Goal: Task Accomplishment & Management: Manage account settings

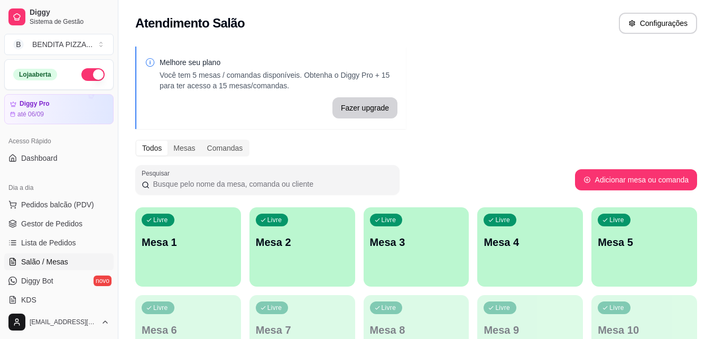
click at [178, 250] on div "Livre Mesa 1" at bounding box center [188, 240] width 106 height 67
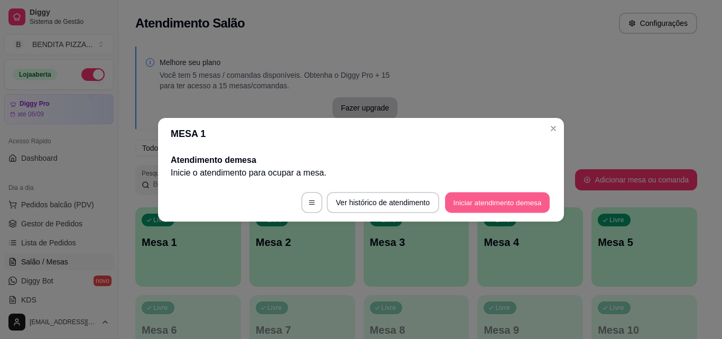
click at [467, 210] on button "Iniciar atendimento de mesa" at bounding box center [497, 202] width 105 height 21
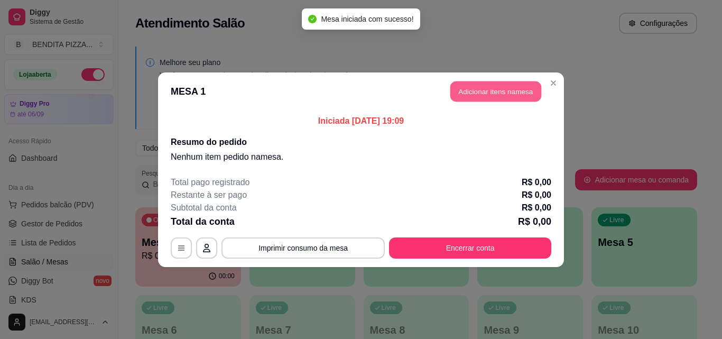
click at [475, 94] on button "Adicionar itens na mesa" at bounding box center [496, 91] width 91 height 21
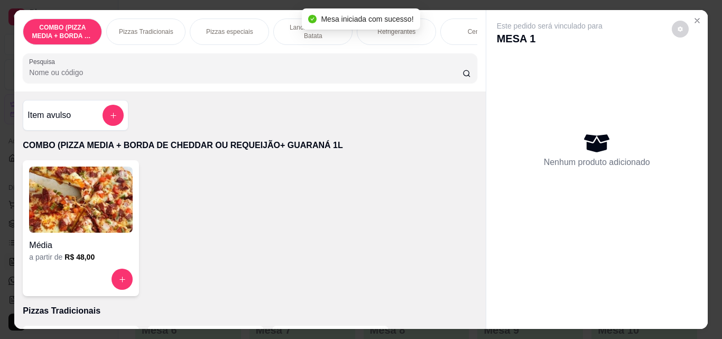
click at [123, 30] on p "Pizzas Tradicionais" at bounding box center [146, 31] width 54 height 8
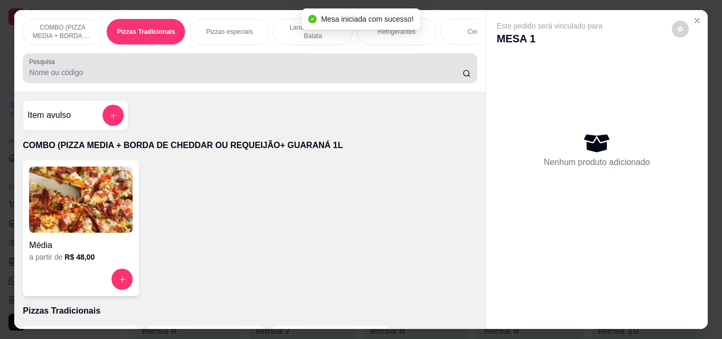
scroll to position [27, 0]
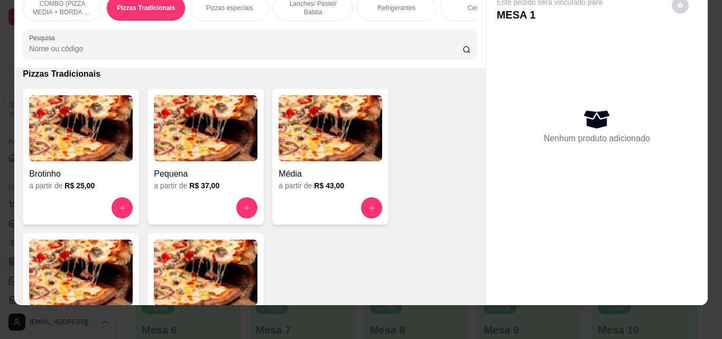
click at [100, 271] on img at bounding box center [81, 273] width 104 height 66
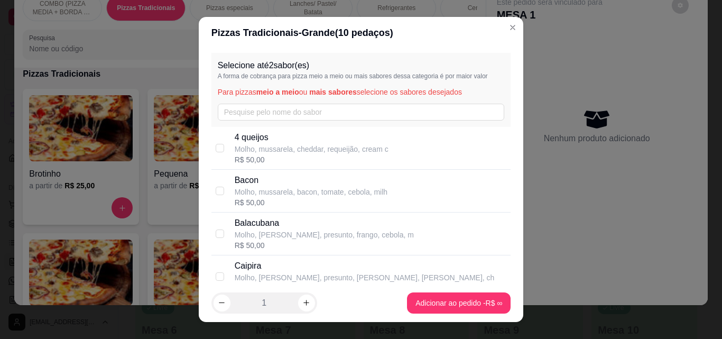
click at [357, 157] on div "R$ 50,00" at bounding box center [312, 159] width 154 height 11
checkbox input "true"
click at [330, 115] on input "text" at bounding box center [361, 112] width 287 height 17
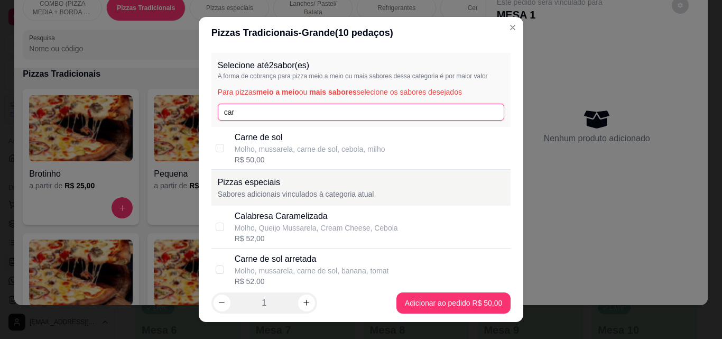
type input "car"
click at [325, 142] on p "Carne de sol" at bounding box center [310, 137] width 151 height 13
checkbox input "true"
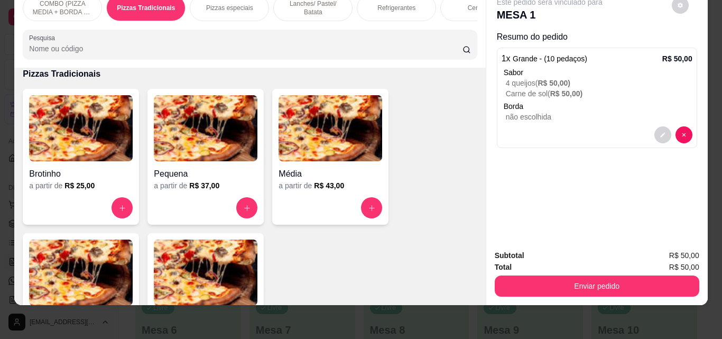
click at [379, 5] on div "Refrigerantes" at bounding box center [396, 8] width 79 height 26
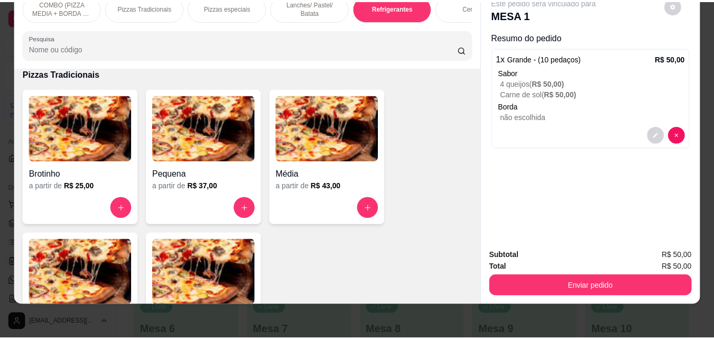
scroll to position [1633, 0]
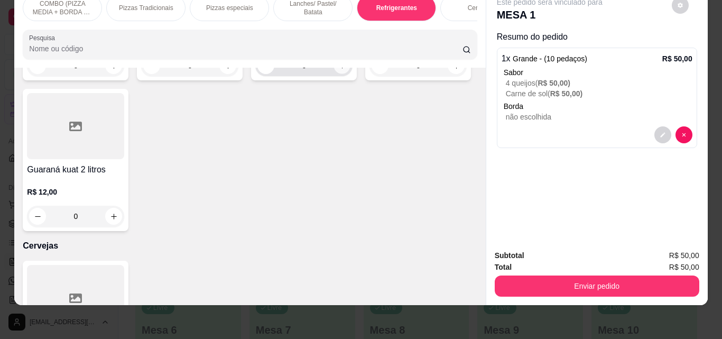
click at [342, 70] on icon "increase-product-quantity" at bounding box center [342, 66] width 8 height 8
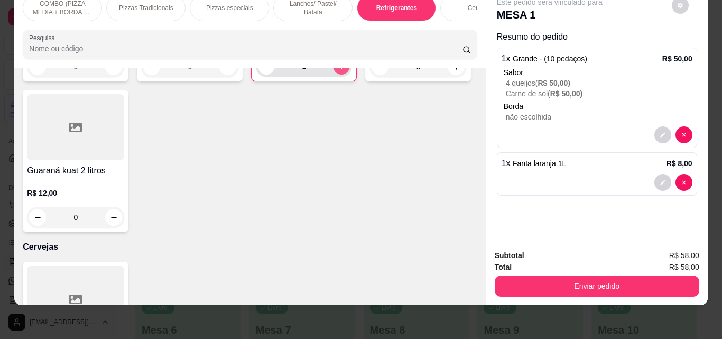
click at [342, 75] on button "increase-product-quantity" at bounding box center [341, 66] width 17 height 17
click at [263, 70] on icon "decrease-product-quantity" at bounding box center [267, 66] width 8 height 8
type input "0"
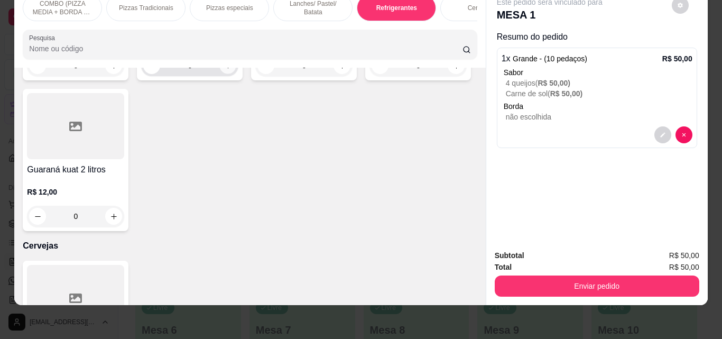
click at [226, 70] on icon "increase-product-quantity" at bounding box center [228, 66] width 8 height 8
type input "1"
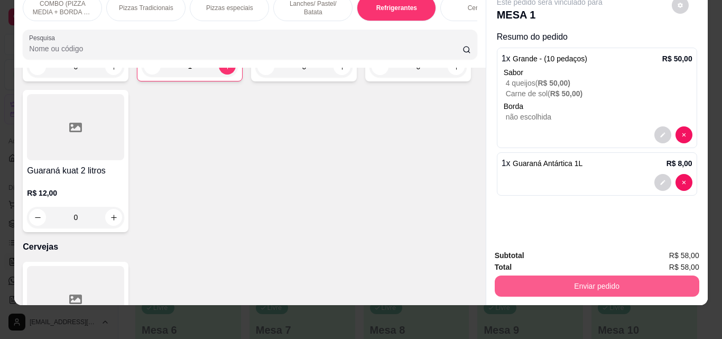
click at [548, 278] on button "Enviar pedido" at bounding box center [597, 286] width 205 height 21
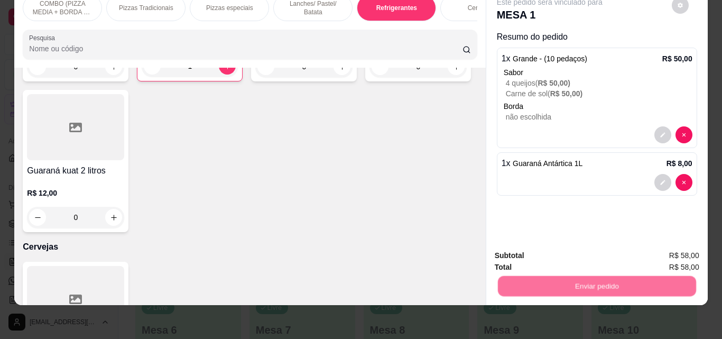
click at [537, 251] on button "Não registrar e enviar pedido" at bounding box center [562, 252] width 110 height 20
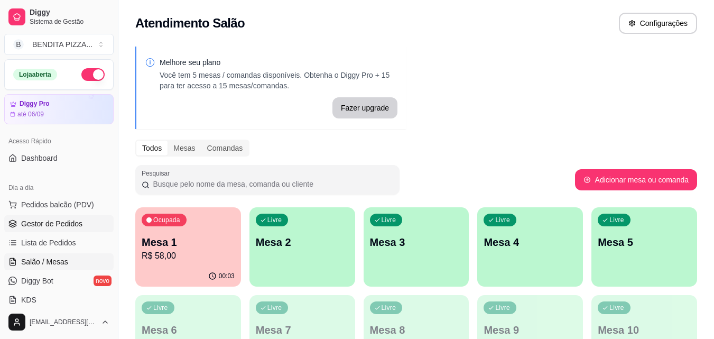
click at [74, 225] on span "Gestor de Pedidos" at bounding box center [51, 223] width 61 height 11
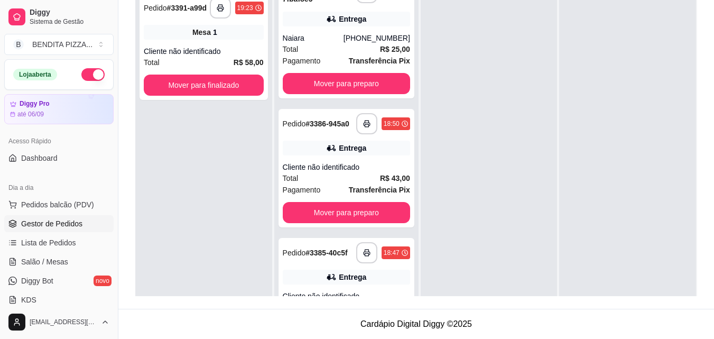
scroll to position [471, 0]
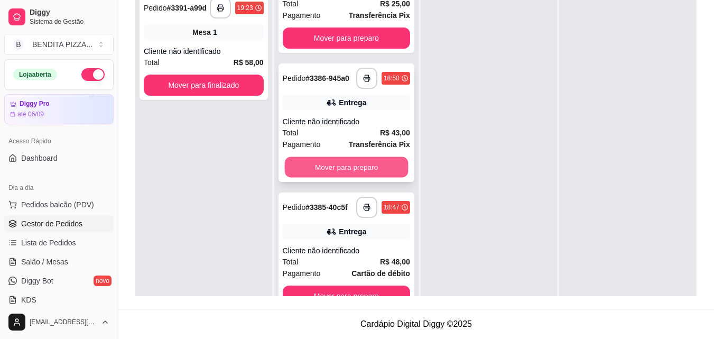
click at [326, 157] on button "Mover para preparo" at bounding box center [347, 167] width 124 height 21
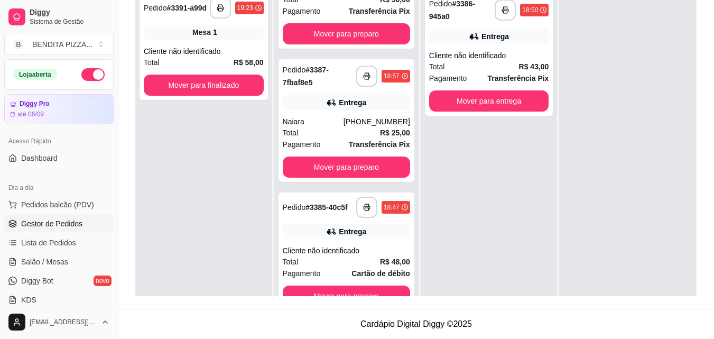
scroll to position [338, 0]
click at [482, 104] on button "Mover para entrega" at bounding box center [489, 100] width 120 height 21
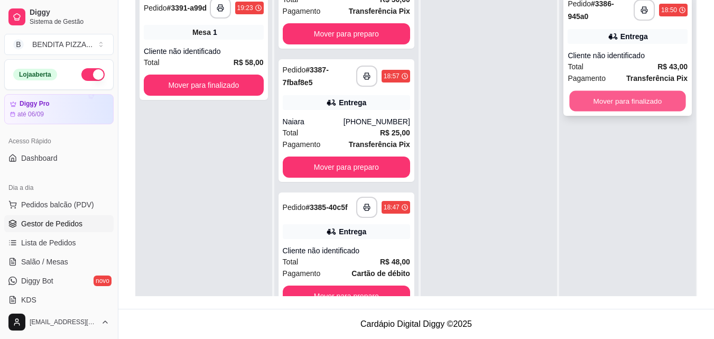
click at [616, 95] on button "Mover para finalizado" at bounding box center [628, 101] width 116 height 21
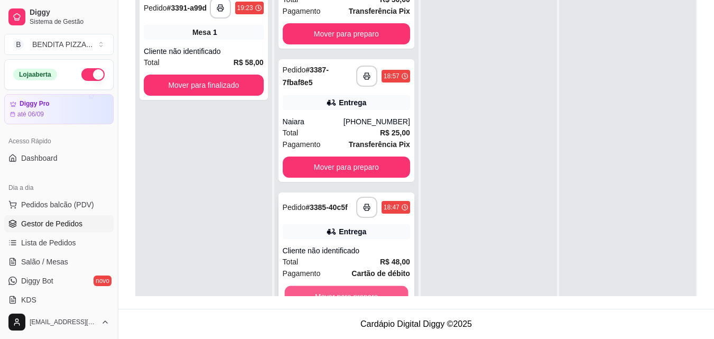
click at [370, 291] on button "Mover para preparo" at bounding box center [347, 296] width 124 height 21
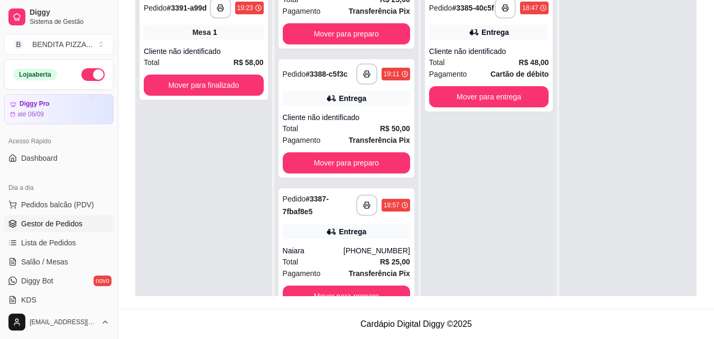
scroll to position [205, 0]
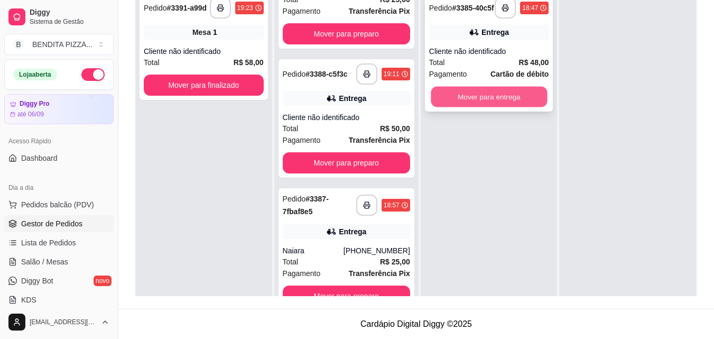
click at [481, 103] on button "Mover para entrega" at bounding box center [489, 97] width 116 height 21
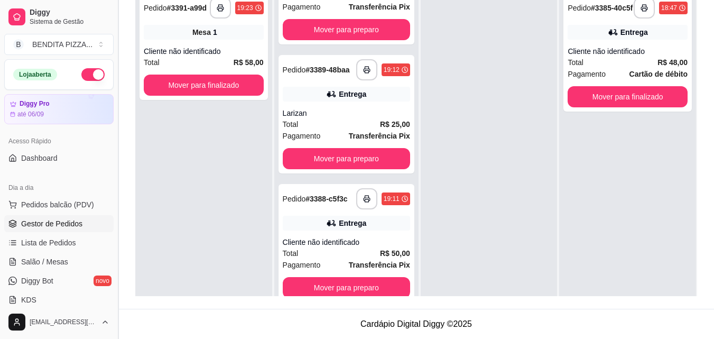
scroll to position [348, 0]
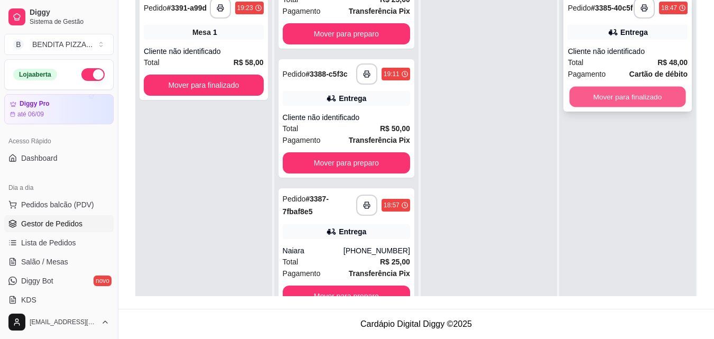
click at [650, 93] on button "Mover para finalizado" at bounding box center [628, 97] width 116 height 21
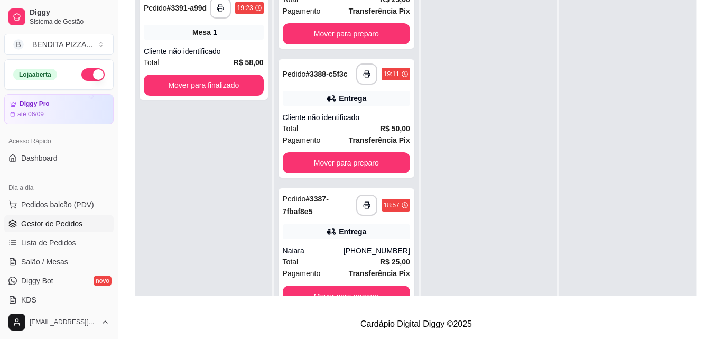
scroll to position [30, 0]
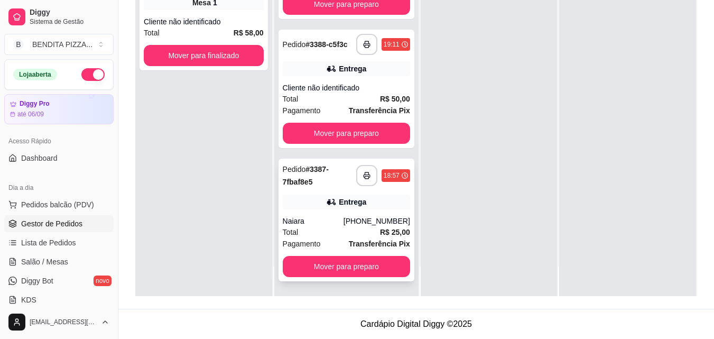
click at [362, 254] on div "**********" at bounding box center [347, 220] width 136 height 123
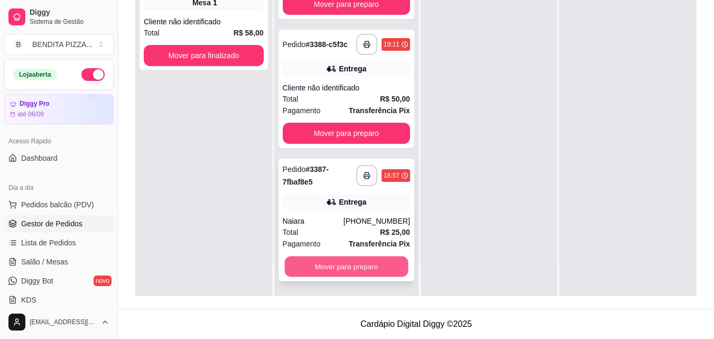
click at [323, 258] on button "Mover para preparo" at bounding box center [347, 266] width 124 height 21
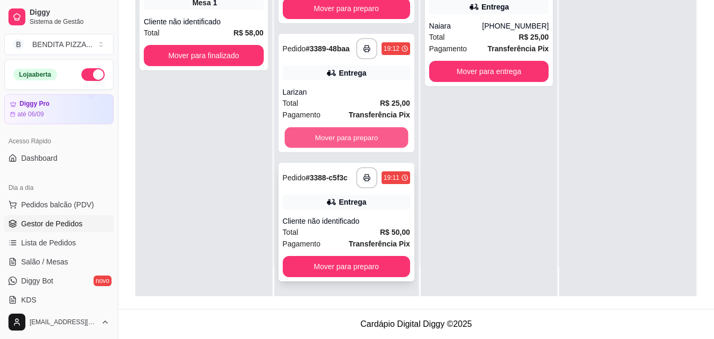
click at [356, 135] on button "Mover para preparo" at bounding box center [347, 137] width 124 height 21
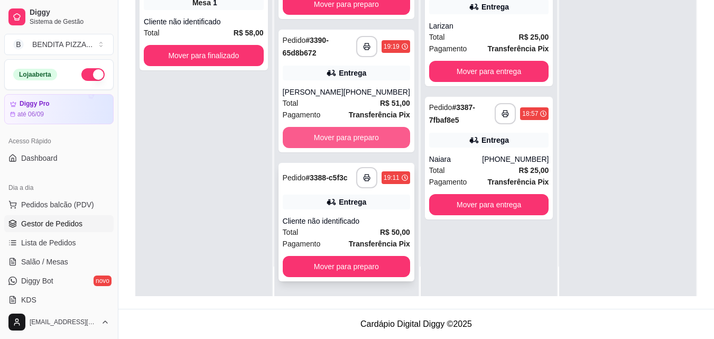
scroll to position [82, 0]
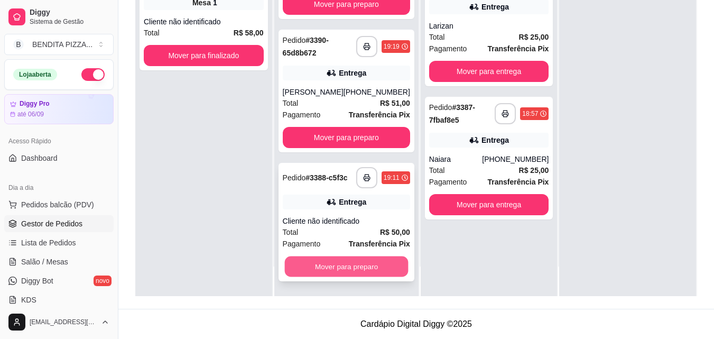
click at [361, 265] on button "Mover para preparo" at bounding box center [347, 266] width 124 height 21
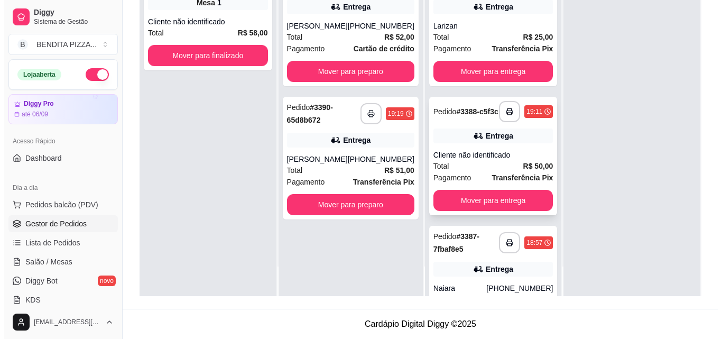
scroll to position [0, 0]
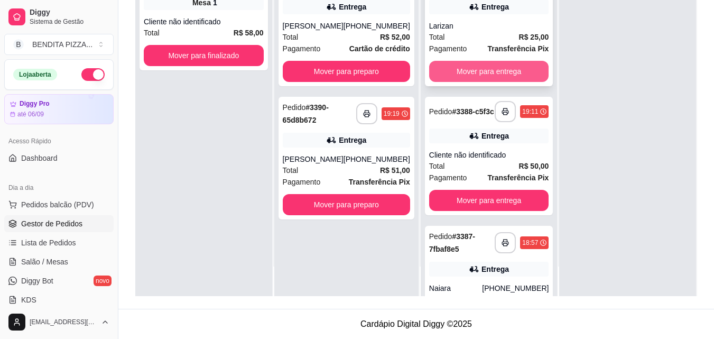
click at [497, 80] on button "Mover para entrega" at bounding box center [489, 71] width 120 height 21
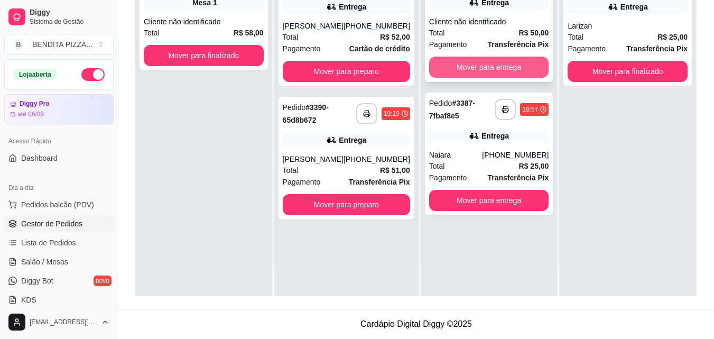
click at [506, 75] on button "Mover para entrega" at bounding box center [489, 67] width 120 height 21
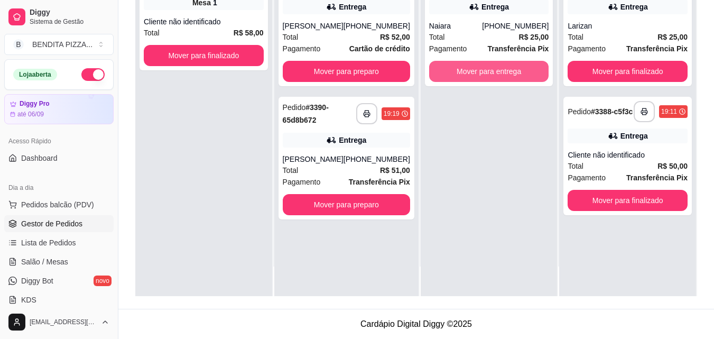
click at [506, 75] on button "Mover para entrega" at bounding box center [489, 71] width 120 height 21
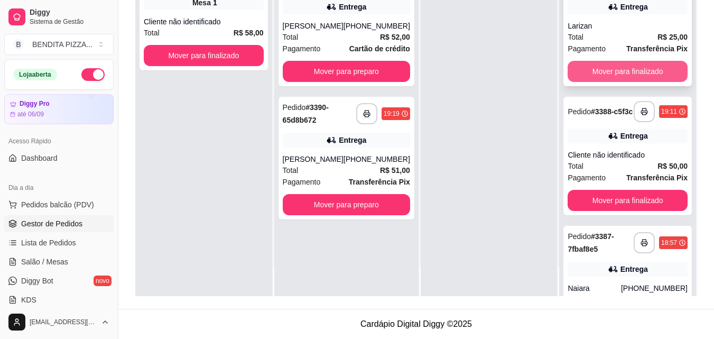
click at [594, 65] on button "Mover para finalizado" at bounding box center [628, 71] width 120 height 21
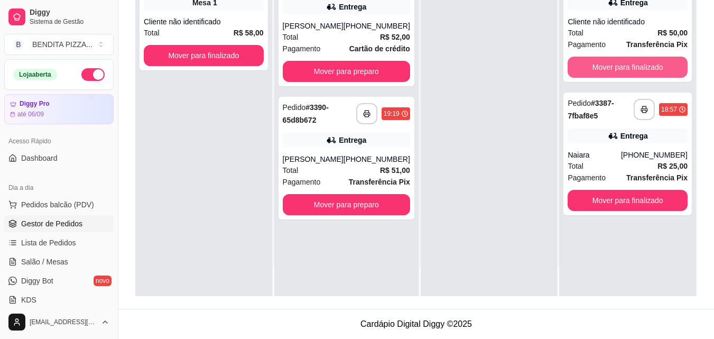
click at [594, 65] on button "Mover para finalizado" at bounding box center [628, 67] width 120 height 21
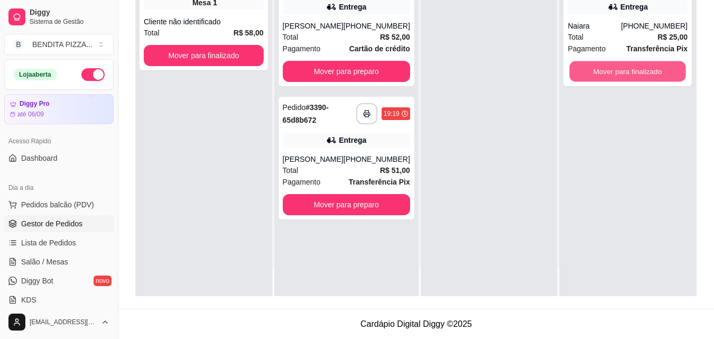
click at [594, 65] on button "Mover para finalizado" at bounding box center [628, 71] width 116 height 21
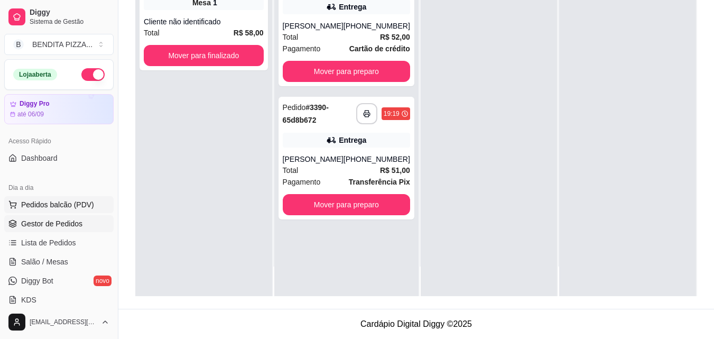
click at [77, 210] on button "Pedidos balcão (PDV)" at bounding box center [58, 204] width 109 height 17
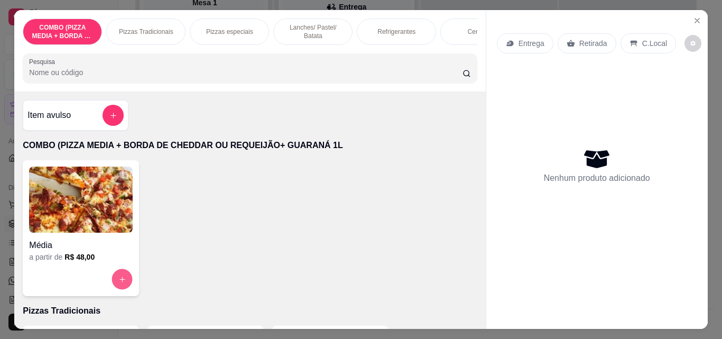
click at [118, 282] on icon "increase-product-quantity" at bounding box center [122, 280] width 8 height 8
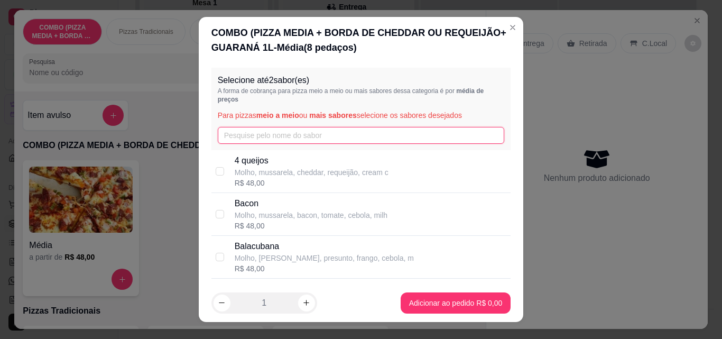
click at [290, 130] on input "text" at bounding box center [361, 135] width 287 height 17
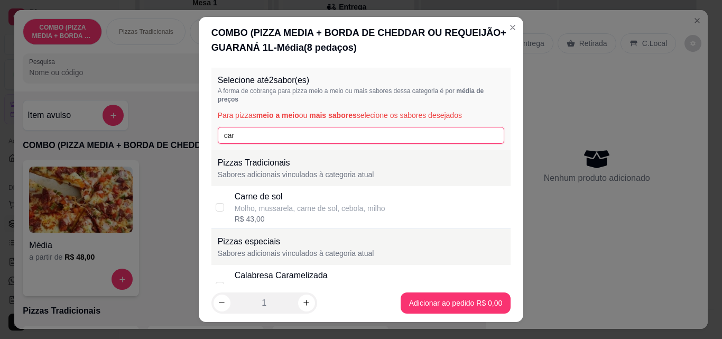
type input "car"
click at [279, 218] on div "R$ 43,00" at bounding box center [310, 219] width 151 height 11
checkbox input "true"
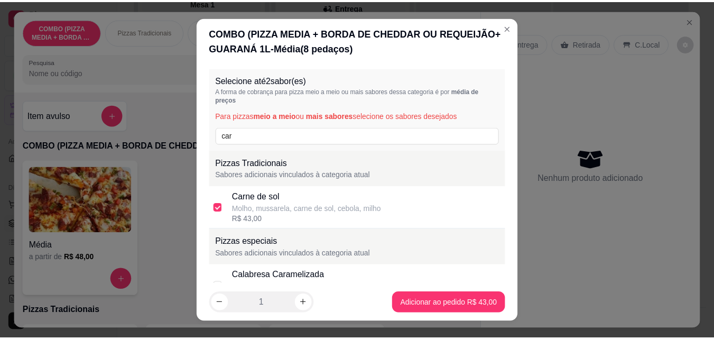
scroll to position [193, 0]
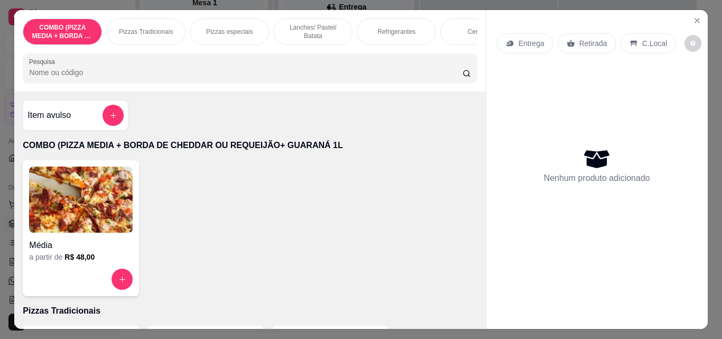
click at [103, 125] on div at bounding box center [113, 115] width 21 height 21
click at [114, 118] on button "add-separate-item" at bounding box center [113, 115] width 21 height 21
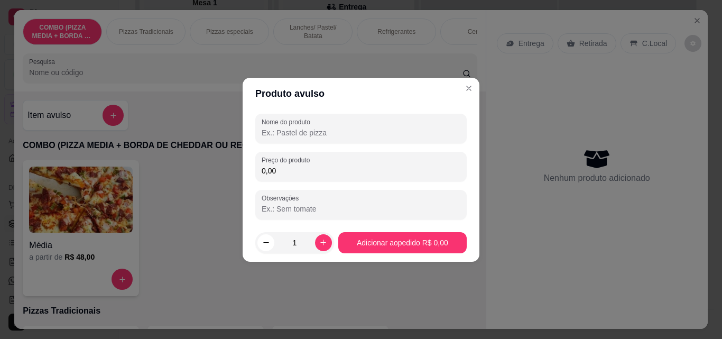
click at [363, 170] on input "0,00" at bounding box center [361, 171] width 199 height 11
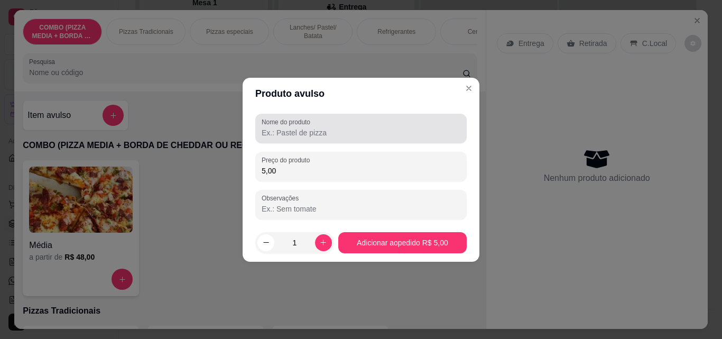
type input "5,00"
click at [367, 127] on input "Nome do produto" at bounding box center [361, 132] width 199 height 11
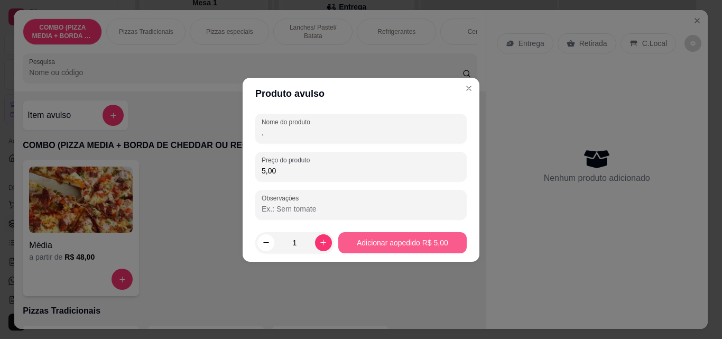
type input "."
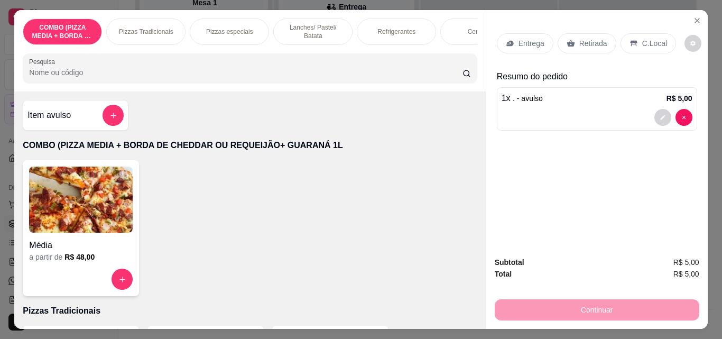
click at [530, 48] on div "Entrega" at bounding box center [525, 43] width 57 height 20
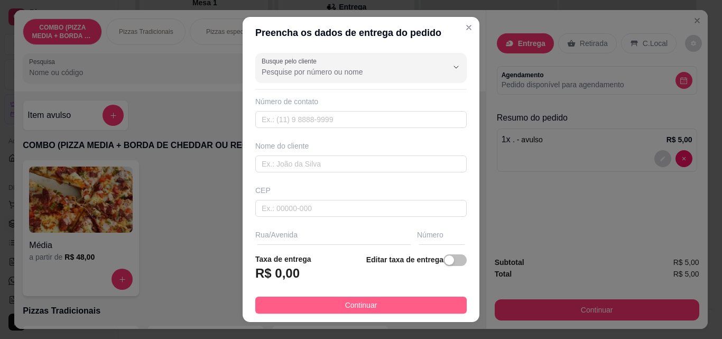
click at [430, 310] on button "Continuar" at bounding box center [361, 305] width 212 height 17
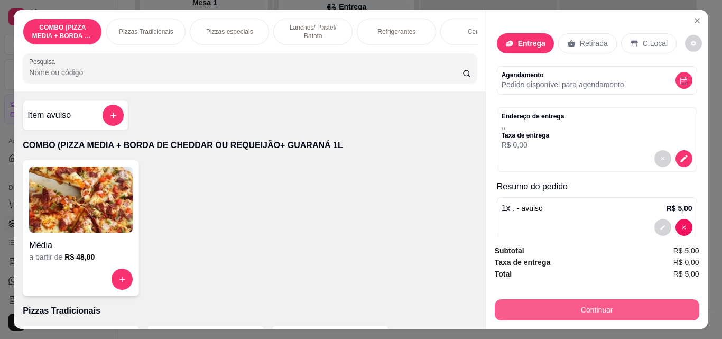
click at [547, 307] on button "Continuar" at bounding box center [597, 309] width 205 height 21
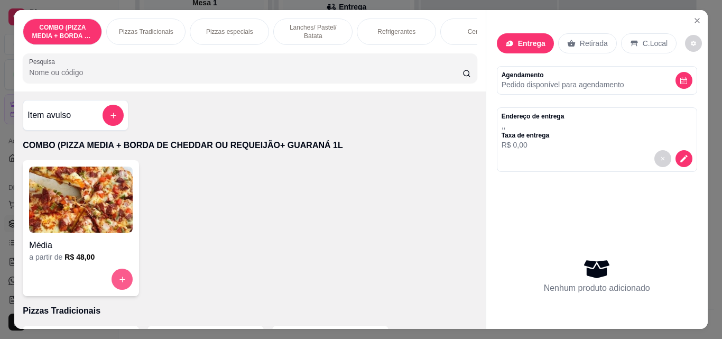
click at [112, 285] on button "increase-product-quantity" at bounding box center [122, 279] width 21 height 21
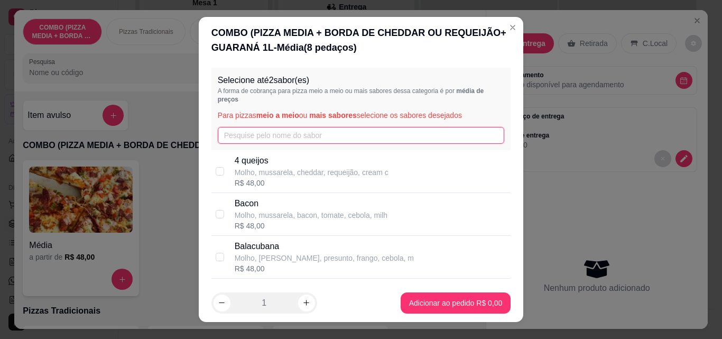
click at [281, 141] on input "text" at bounding box center [361, 135] width 287 height 17
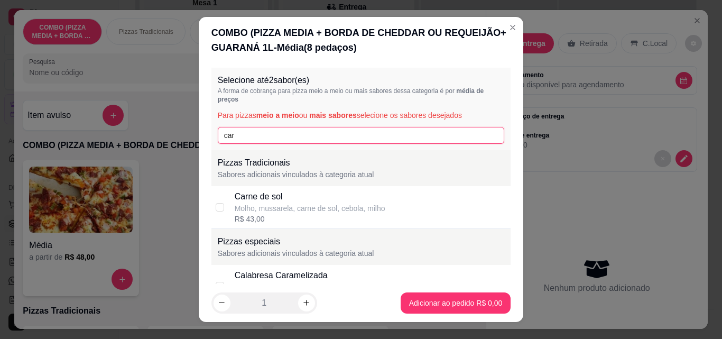
type input "car"
click at [285, 213] on div "Molho, mussarela, carne de sol, cebola, milho" at bounding box center [310, 208] width 151 height 11
checkbox input "true"
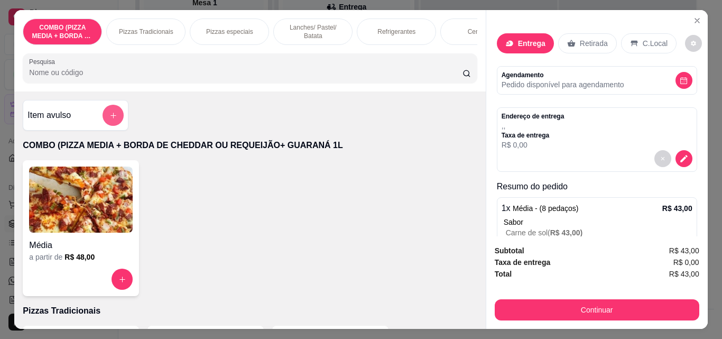
click at [106, 112] on button "add-separate-item" at bounding box center [113, 115] width 21 height 21
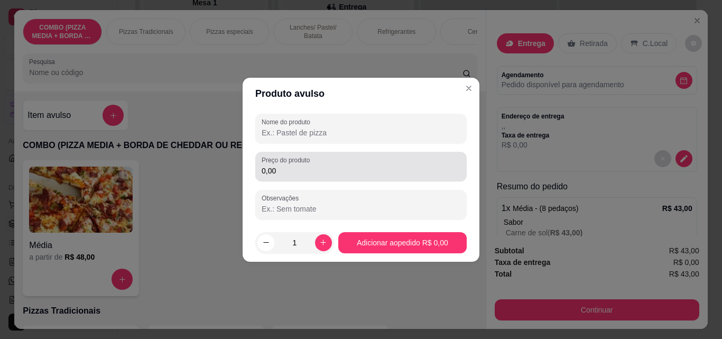
click at [319, 176] on div "0,00" at bounding box center [361, 166] width 199 height 21
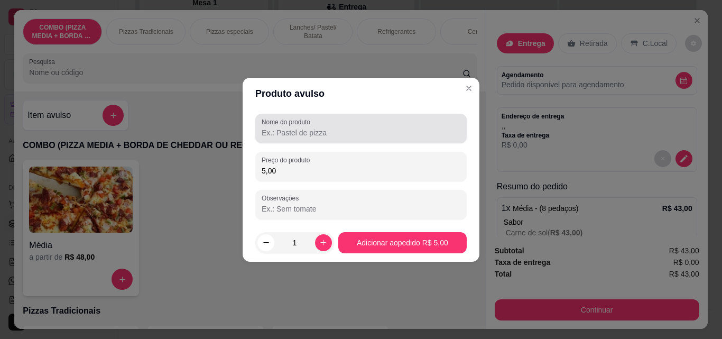
type input "5,00"
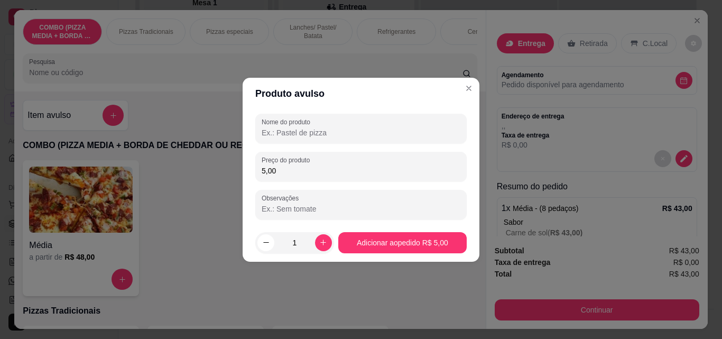
click at [317, 137] on input "Nome do produto" at bounding box center [361, 132] width 199 height 11
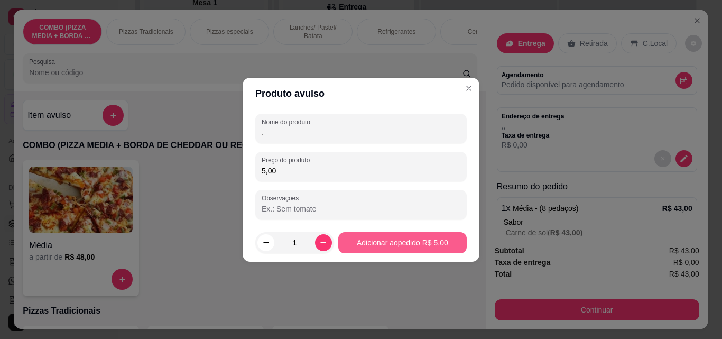
type input "."
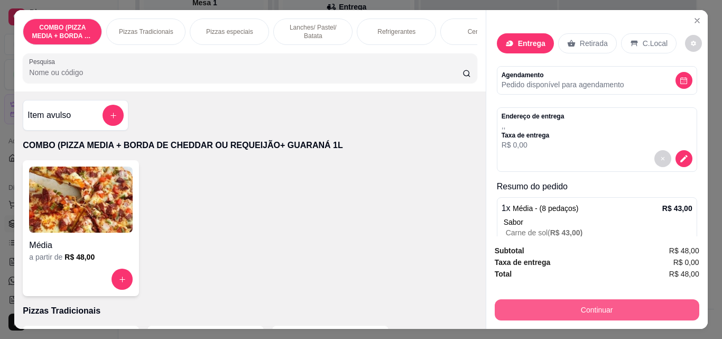
click at [536, 306] on button "Continuar" at bounding box center [597, 309] width 205 height 21
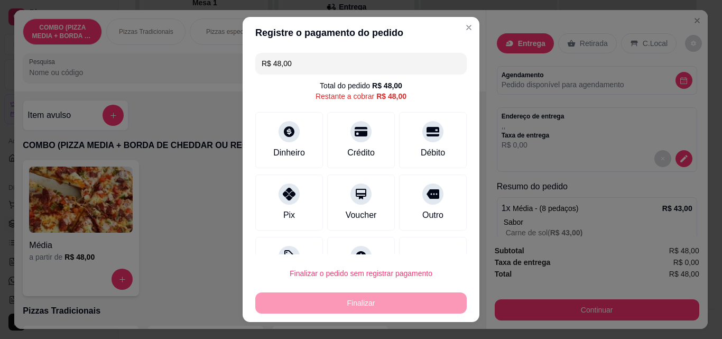
click at [309, 64] on input "R$ 48,00" at bounding box center [361, 63] width 199 height 21
click at [282, 194] on icon at bounding box center [289, 191] width 14 height 14
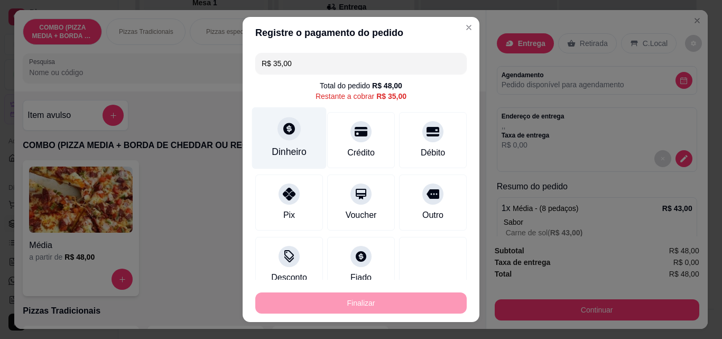
click at [288, 151] on div "Dinheiro" at bounding box center [289, 152] width 35 height 14
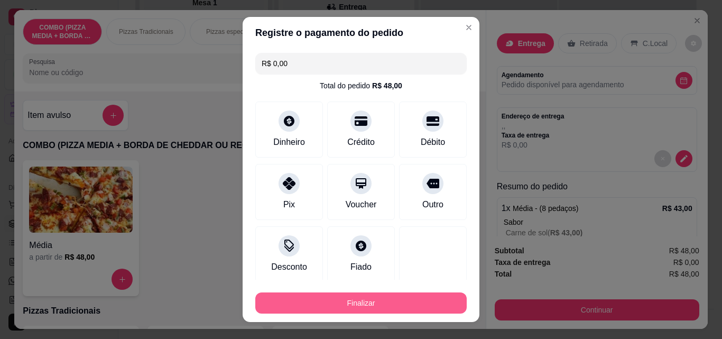
click at [422, 302] on button "Finalizar" at bounding box center [361, 302] width 212 height 21
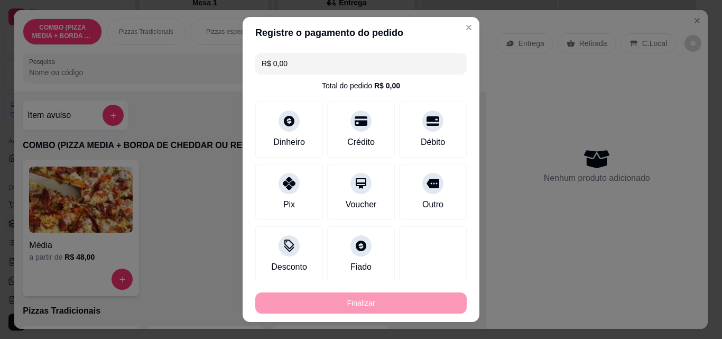
type input "-R$ 48,00"
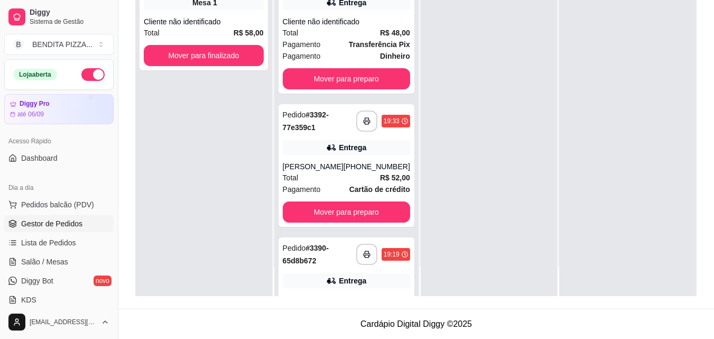
scroll to position [94, 0]
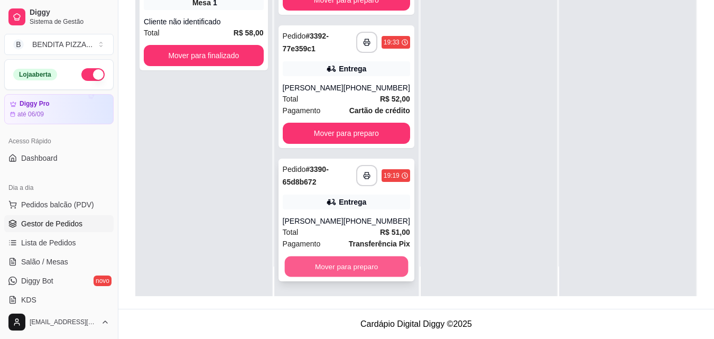
click at [372, 265] on button "Mover para preparo" at bounding box center [347, 266] width 124 height 21
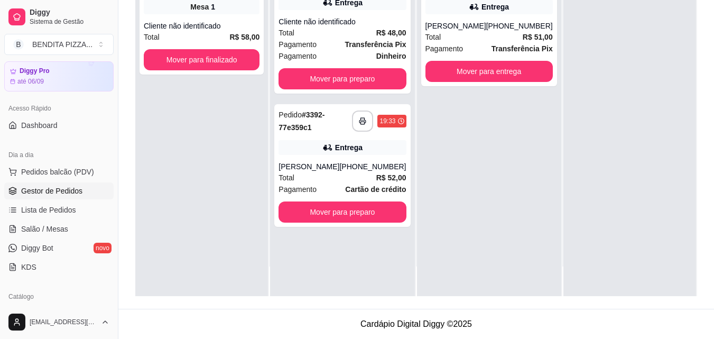
scroll to position [0, 0]
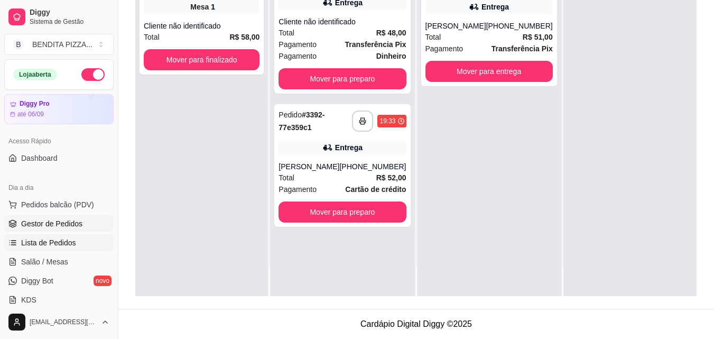
click at [68, 240] on span "Lista de Pedidos" at bounding box center [48, 242] width 55 height 11
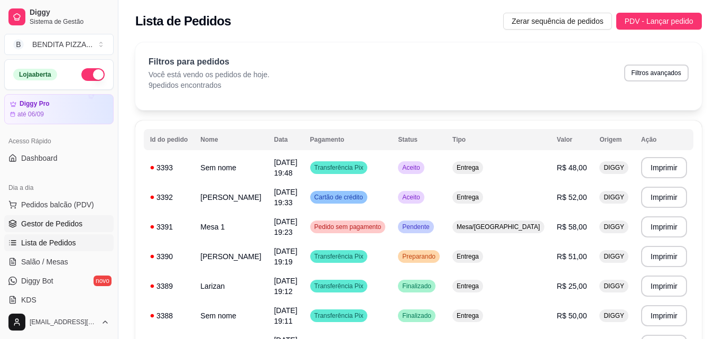
click at [36, 218] on link "Gestor de Pedidos" at bounding box center [58, 223] width 109 height 17
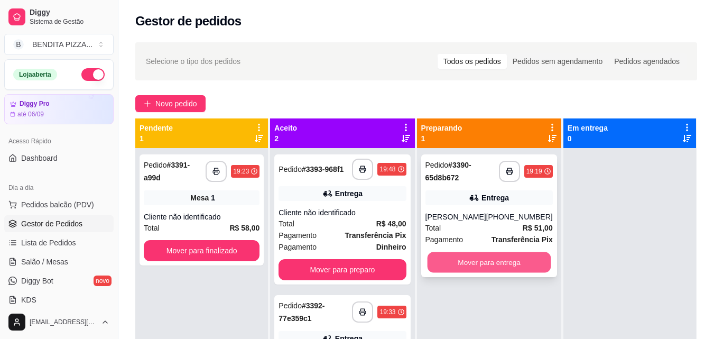
click at [531, 265] on button "Mover para entrega" at bounding box center [489, 262] width 124 height 21
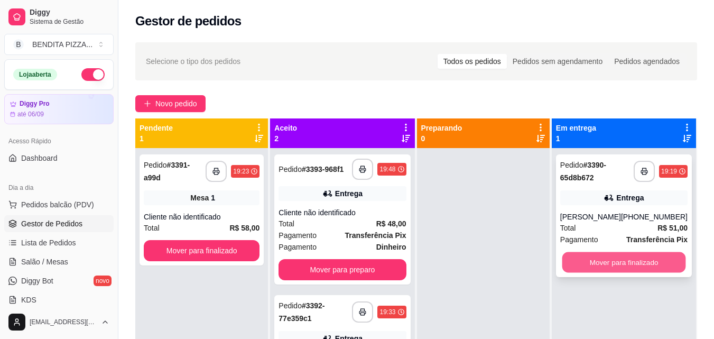
click at [619, 261] on button "Mover para finalizado" at bounding box center [624, 262] width 124 height 21
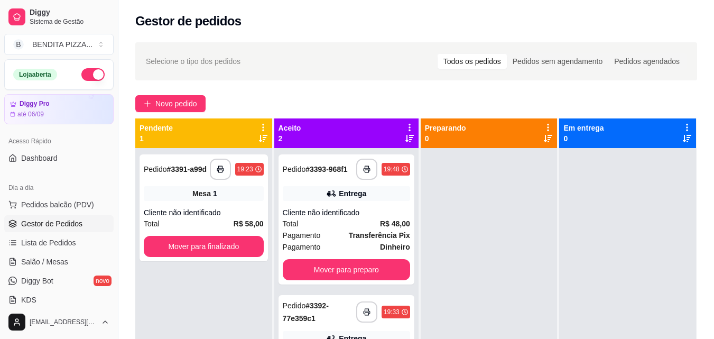
click at [713, 260] on div "**********" at bounding box center [416, 253] width 596 height 434
drag, startPoint x: 713, startPoint y: 260, endPoint x: 717, endPoint y: 309, distance: 49.3
click at [714, 309] on html "**********" at bounding box center [357, 169] width 714 height 339
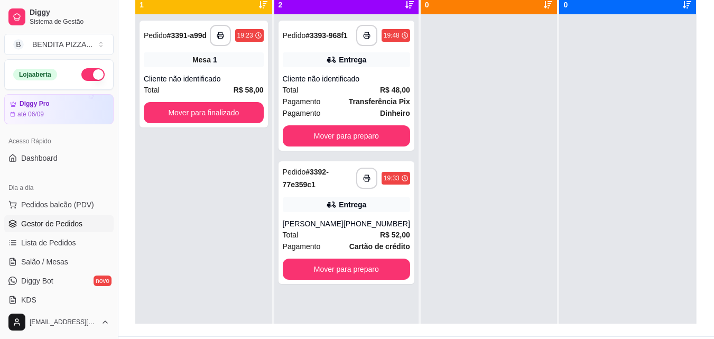
scroll to position [161, 0]
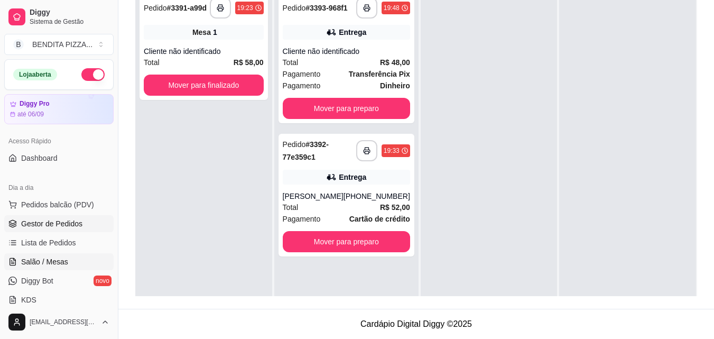
click at [62, 255] on link "Salão / Mesas" at bounding box center [58, 261] width 109 height 17
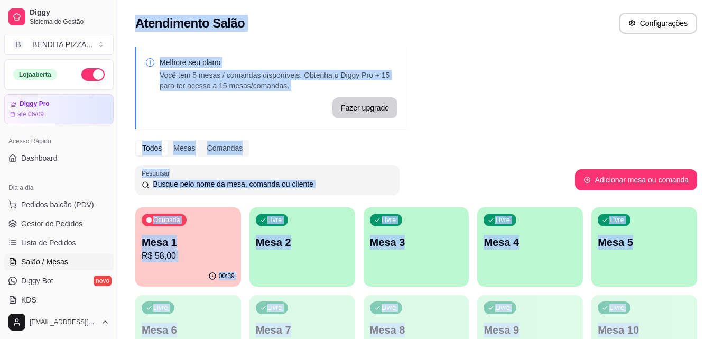
click at [300, 240] on p "Mesa 2" at bounding box center [302, 242] width 93 height 15
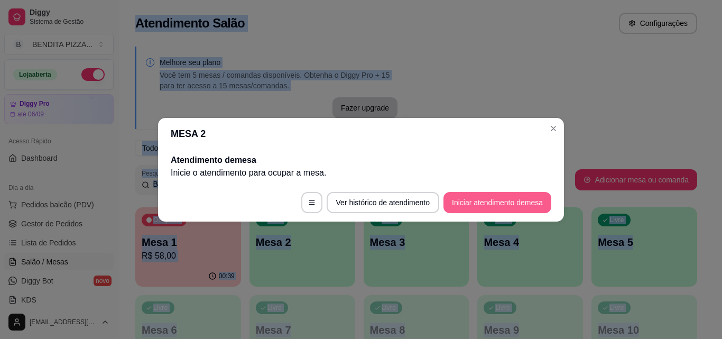
click at [524, 197] on button "Iniciar atendimento de mesa" at bounding box center [498, 202] width 108 height 21
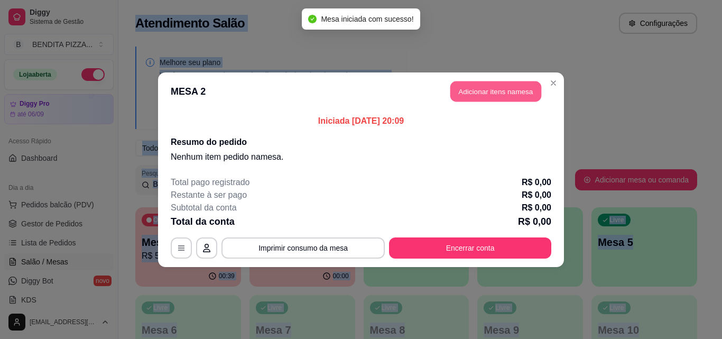
click at [507, 91] on button "Adicionar itens na mesa" at bounding box center [496, 91] width 91 height 21
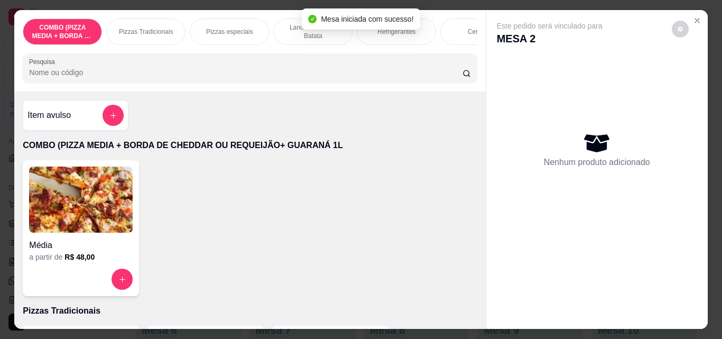
click at [169, 22] on div "Pizzas Tradicionais" at bounding box center [145, 32] width 79 height 26
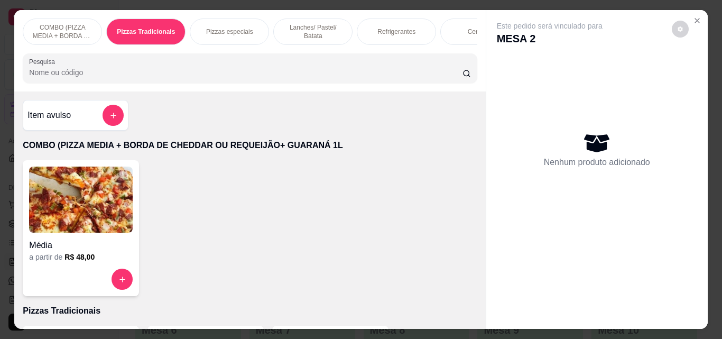
scroll to position [27, 0]
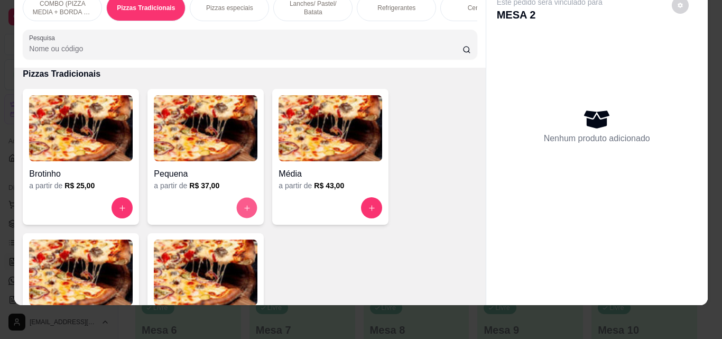
click at [237, 202] on button "increase-product-quantity" at bounding box center [247, 208] width 21 height 21
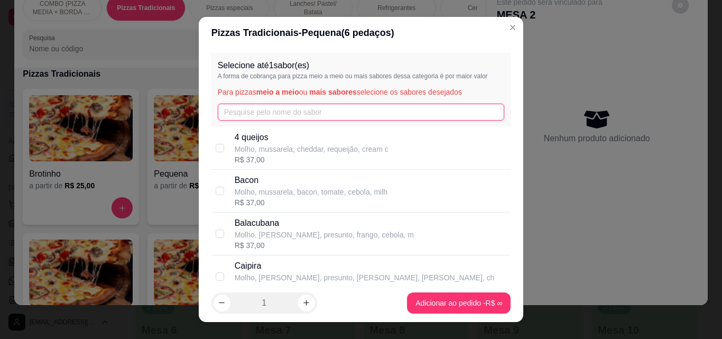
click at [333, 110] on input "text" at bounding box center [361, 112] width 287 height 17
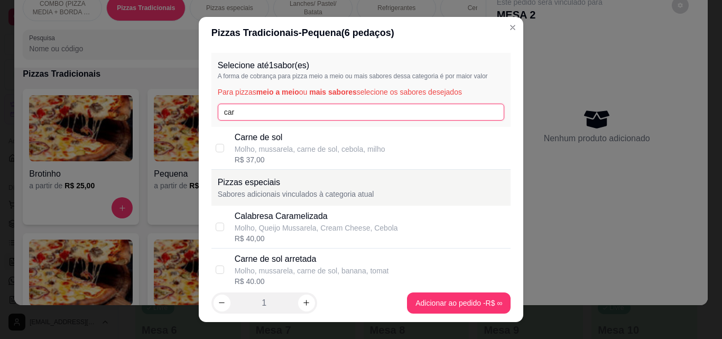
type input "car"
click at [323, 148] on p "Molho, mussarela, carne de sol, cebola, milho" at bounding box center [310, 149] width 151 height 11
checkbox input "true"
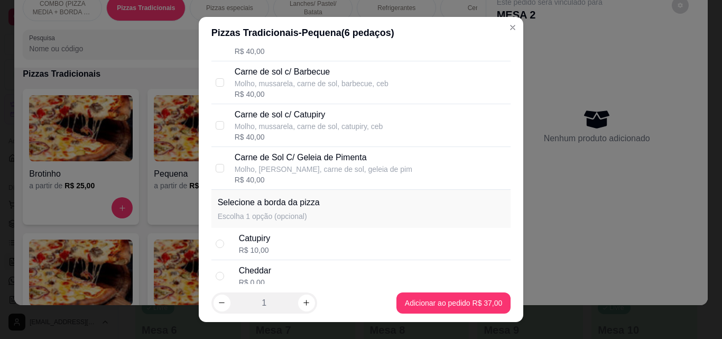
scroll to position [311, 0]
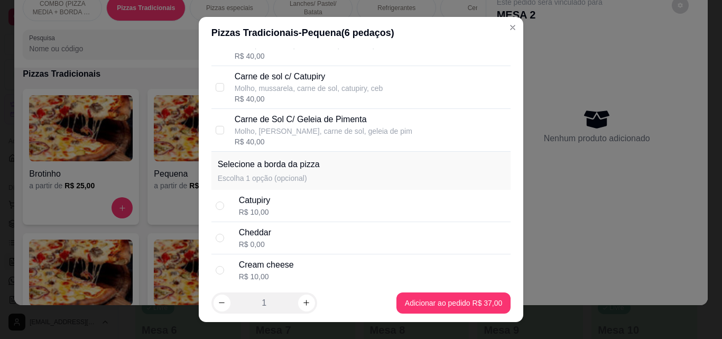
click at [457, 217] on div "Catupiry R$ 10,00" at bounding box center [373, 205] width 268 height 23
radio input "true"
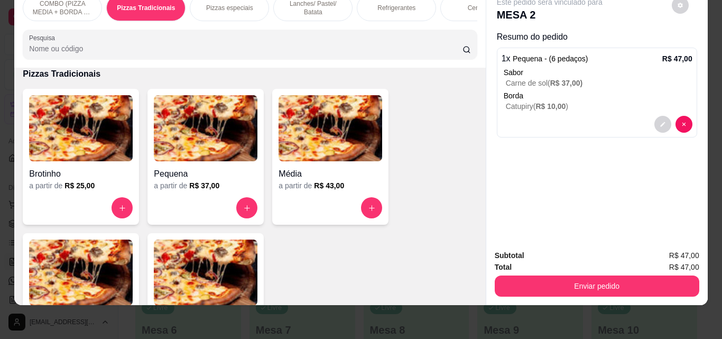
scroll to position [13, 0]
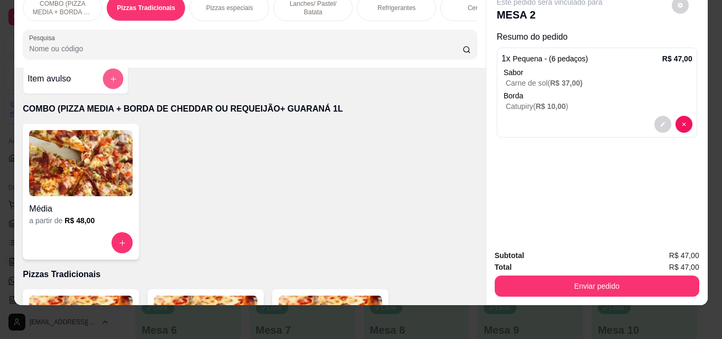
click at [109, 80] on icon "add-separate-item" at bounding box center [113, 79] width 8 height 8
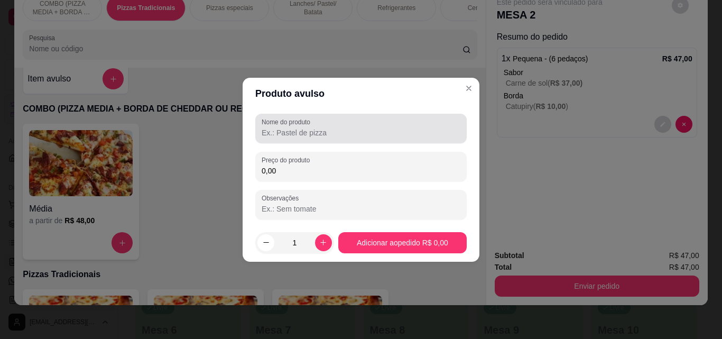
click at [298, 126] on div at bounding box center [361, 128] width 199 height 21
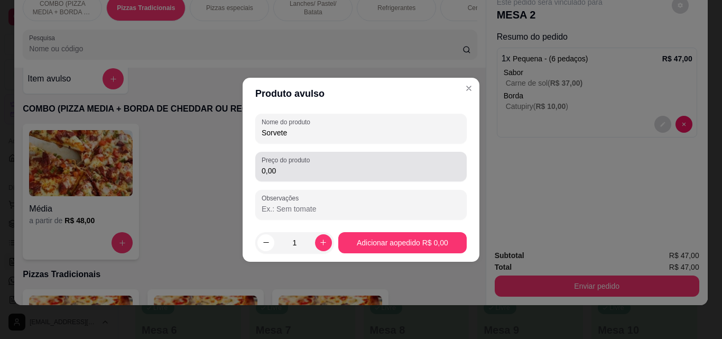
type input "Sorvete"
click at [309, 175] on input "0,00" at bounding box center [361, 171] width 199 height 11
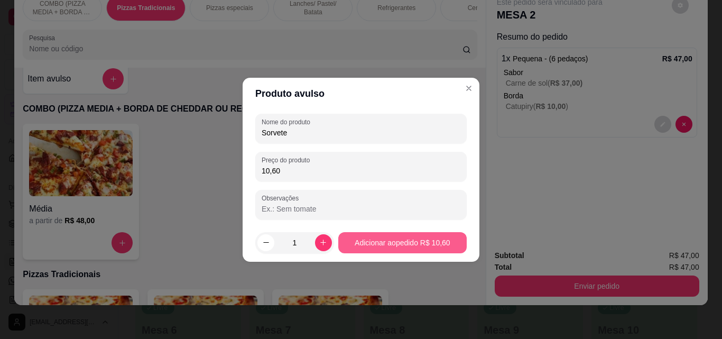
type input "10,60"
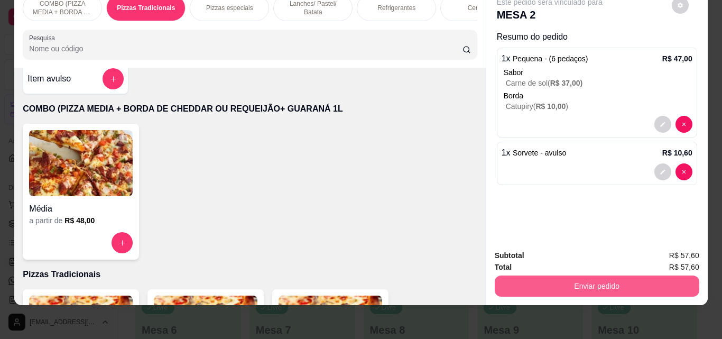
click at [540, 276] on button "Enviar pedido" at bounding box center [597, 286] width 205 height 21
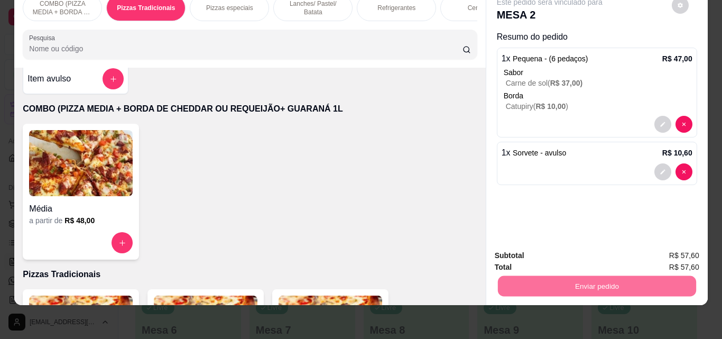
click at [539, 252] on button "Não registrar e enviar pedido" at bounding box center [562, 252] width 110 height 20
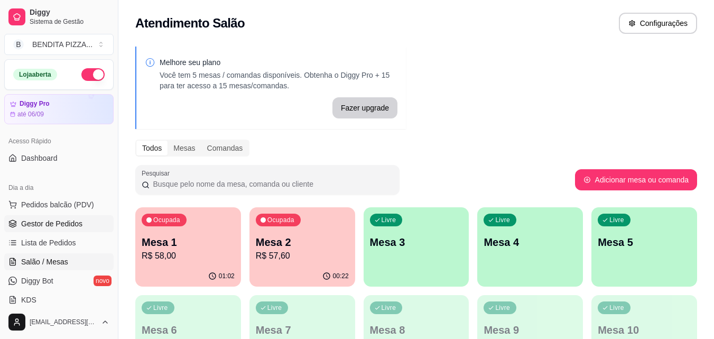
click at [39, 225] on span "Gestor de Pedidos" at bounding box center [51, 223] width 61 height 11
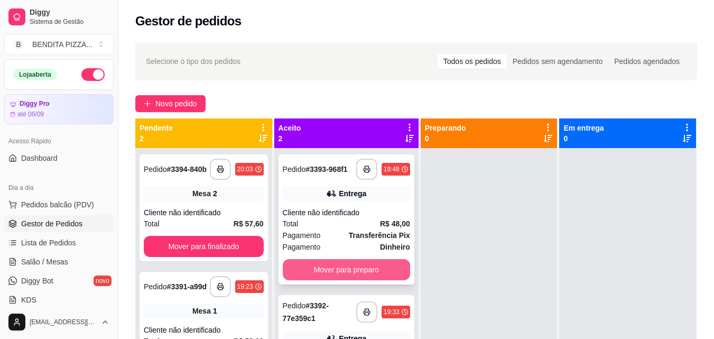
click at [380, 263] on button "Mover para preparo" at bounding box center [346, 269] width 127 height 21
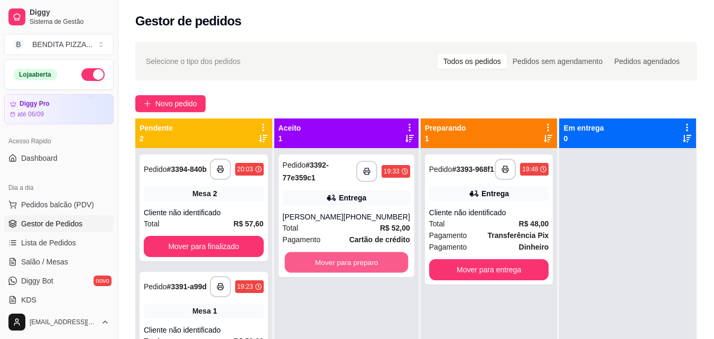
click at [380, 263] on button "Mover para preparo" at bounding box center [347, 262] width 124 height 21
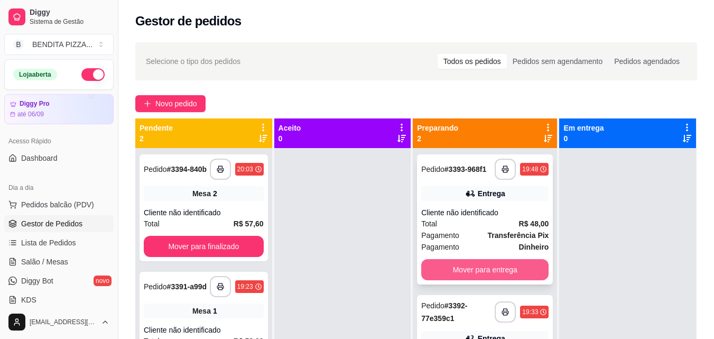
click at [508, 269] on button "Mover para entrega" at bounding box center [484, 269] width 127 height 21
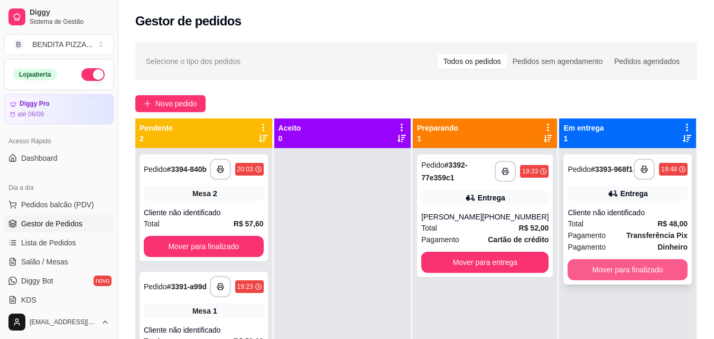
click at [588, 264] on button "Mover para finalizado" at bounding box center [628, 269] width 120 height 21
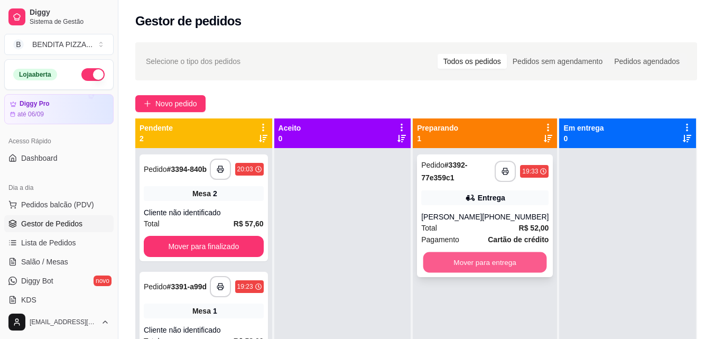
click at [513, 264] on button "Mover para entrega" at bounding box center [486, 262] width 124 height 21
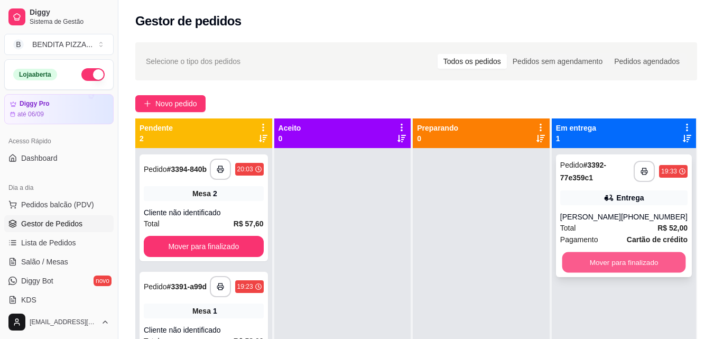
click at [589, 266] on button "Mover para finalizado" at bounding box center [624, 262] width 124 height 21
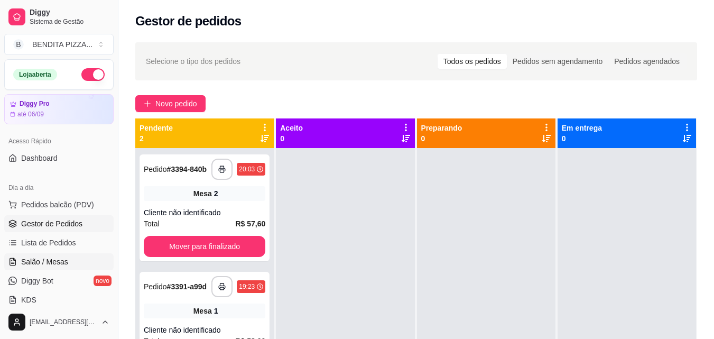
click at [57, 257] on span "Salão / Mesas" at bounding box center [44, 261] width 47 height 11
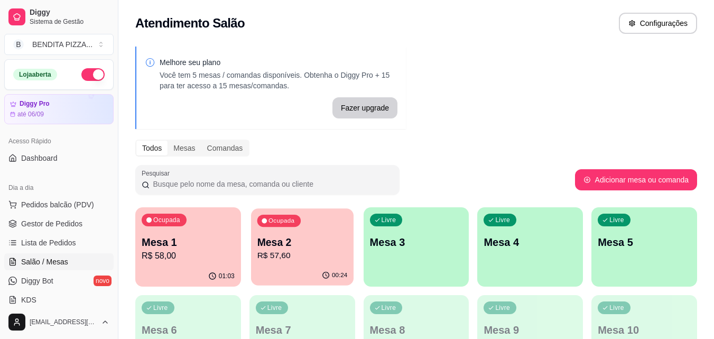
click at [270, 260] on p "R$ 57,60" at bounding box center [302, 256] width 90 height 12
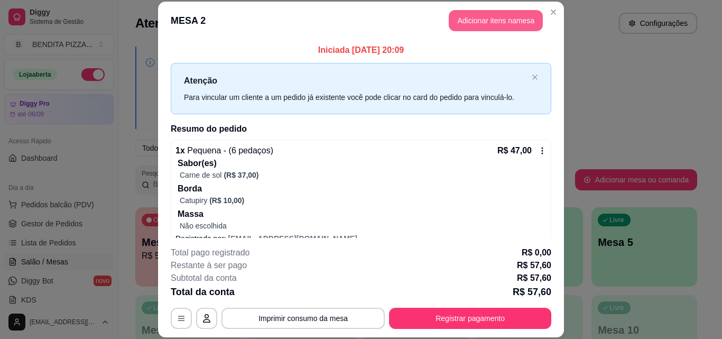
click at [485, 20] on button "Adicionar itens na mesa" at bounding box center [496, 20] width 94 height 21
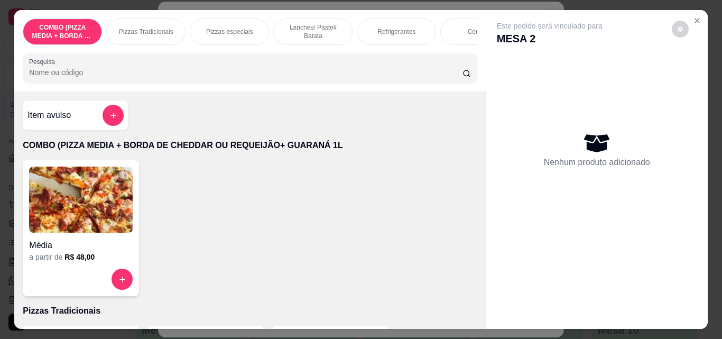
click at [388, 22] on div "Refrigerantes" at bounding box center [396, 32] width 79 height 26
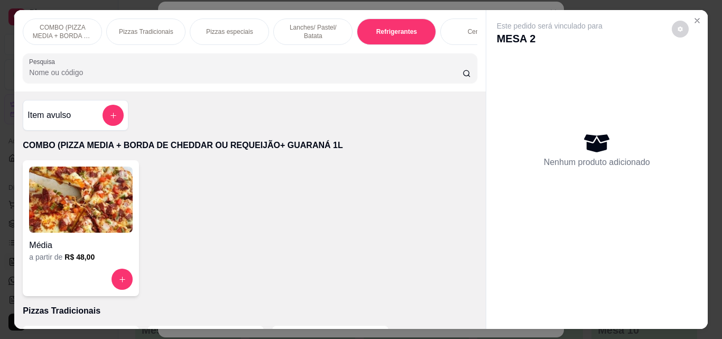
scroll to position [27, 0]
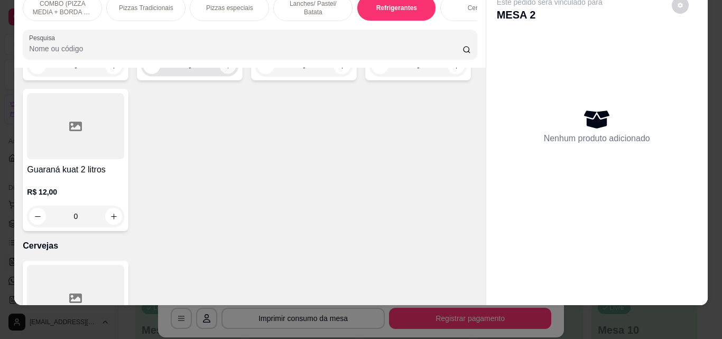
click at [223, 74] on button "increase-product-quantity" at bounding box center [228, 66] width 16 height 16
type input "1"
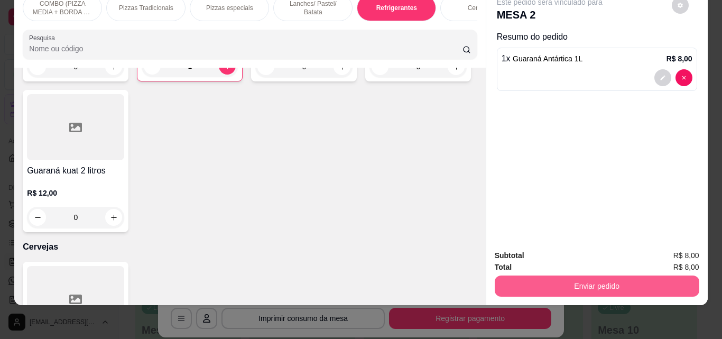
click at [533, 277] on button "Enviar pedido" at bounding box center [597, 286] width 205 height 21
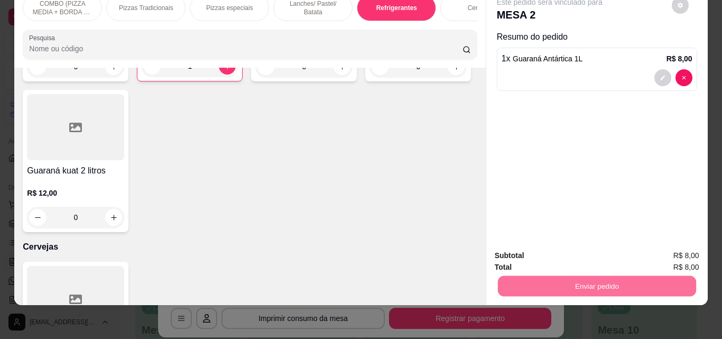
click at [543, 249] on button "Não registrar e enviar pedido" at bounding box center [562, 252] width 107 height 20
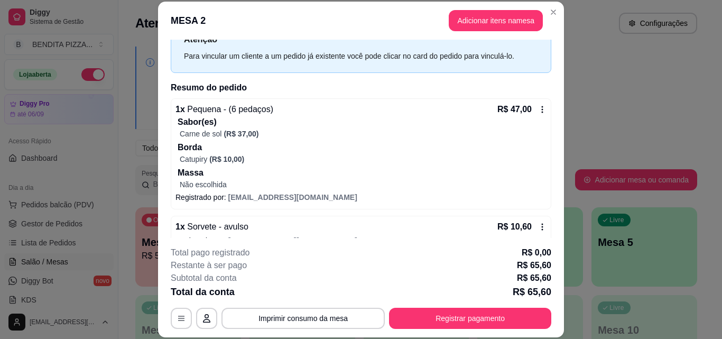
scroll to position [104, 0]
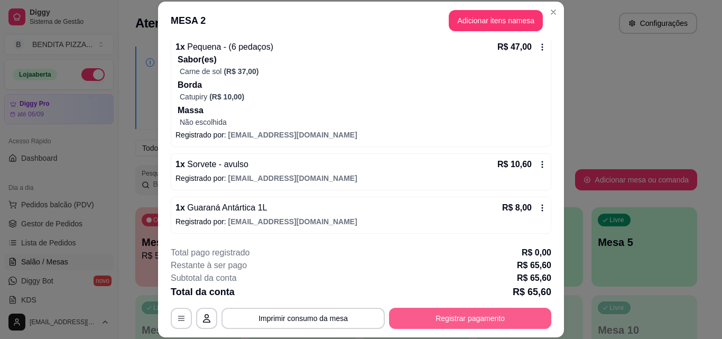
click at [468, 312] on button "Registrar pagamento" at bounding box center [470, 318] width 162 height 21
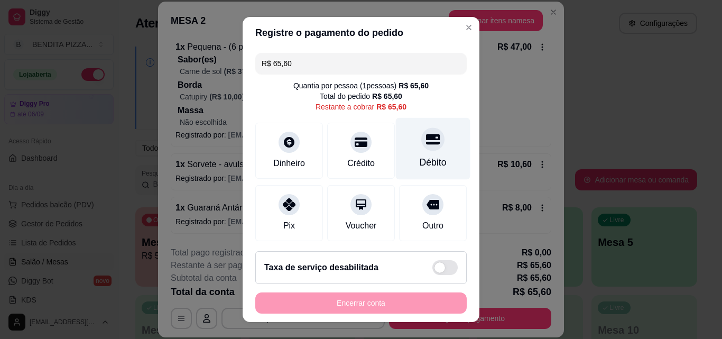
click at [426, 145] on icon at bounding box center [433, 139] width 14 height 14
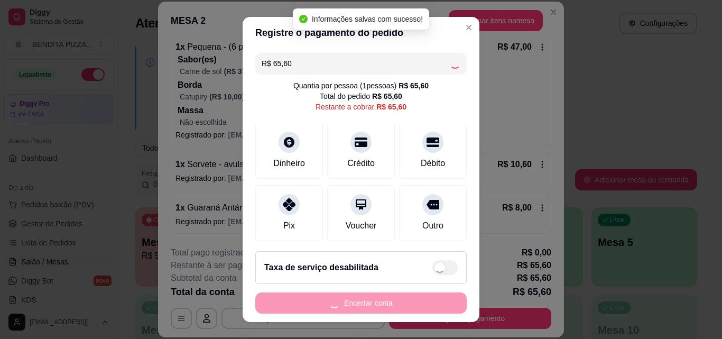
type input "R$ 0,00"
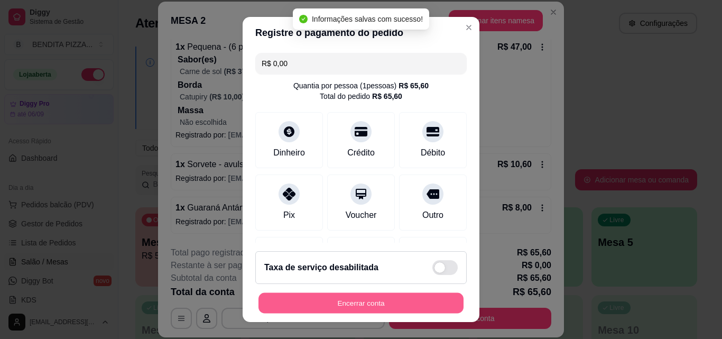
click at [410, 309] on button "Encerrar conta" at bounding box center [361, 303] width 205 height 21
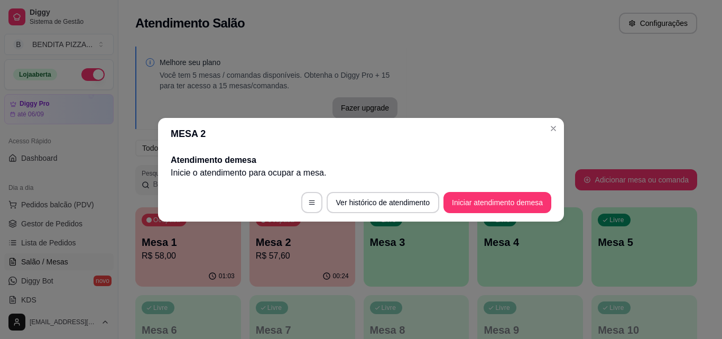
scroll to position [0, 0]
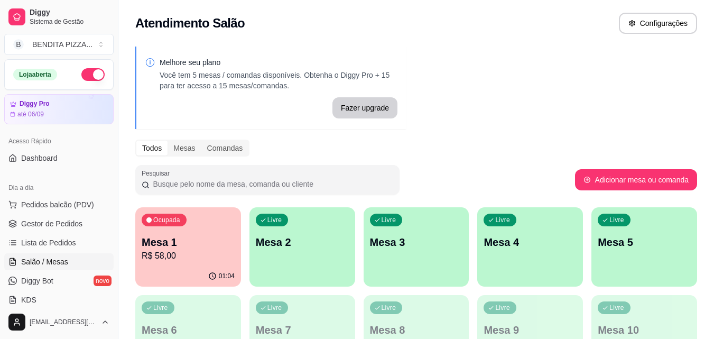
click at [182, 225] on div "Ocupada" at bounding box center [164, 220] width 45 height 13
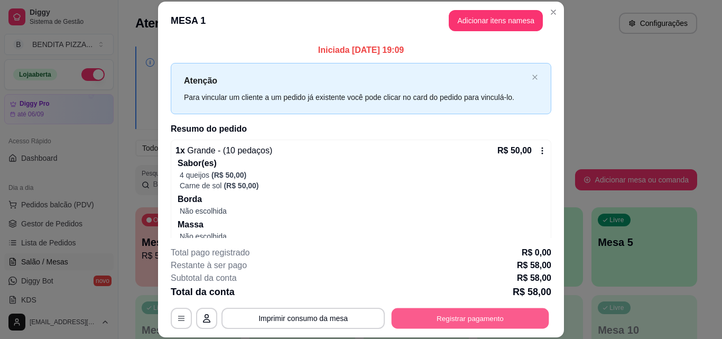
click at [522, 315] on button "Registrar pagamento" at bounding box center [471, 318] width 158 height 21
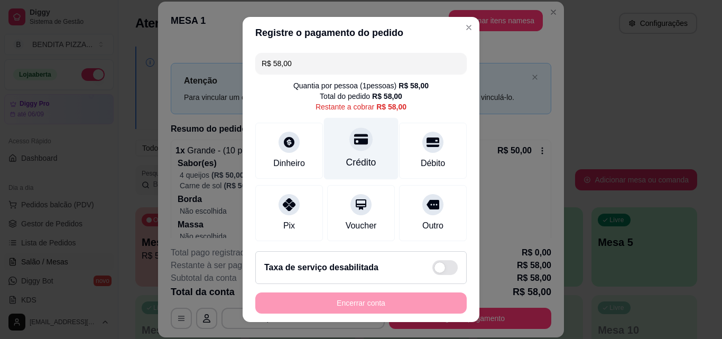
click at [360, 144] on div "Crédito" at bounding box center [361, 149] width 75 height 62
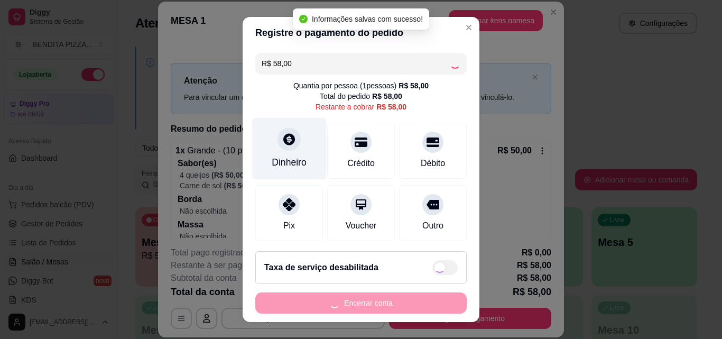
type input "R$ 0,00"
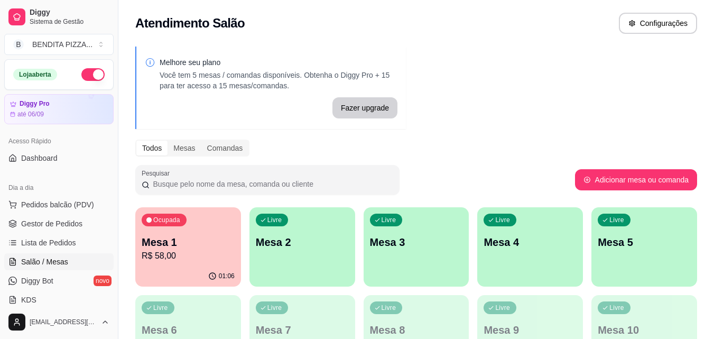
click at [224, 248] on p "Mesa 1" at bounding box center [188, 242] width 93 height 15
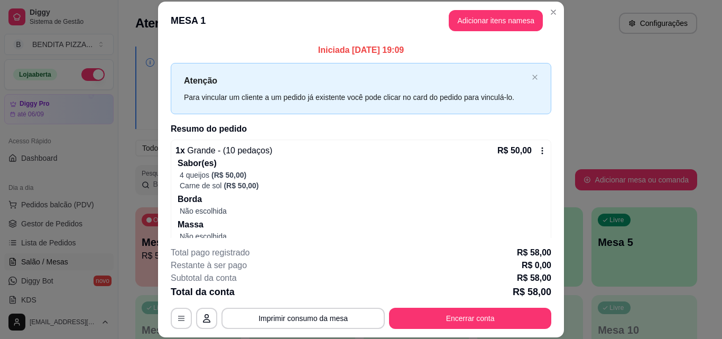
scroll to position [71, 0]
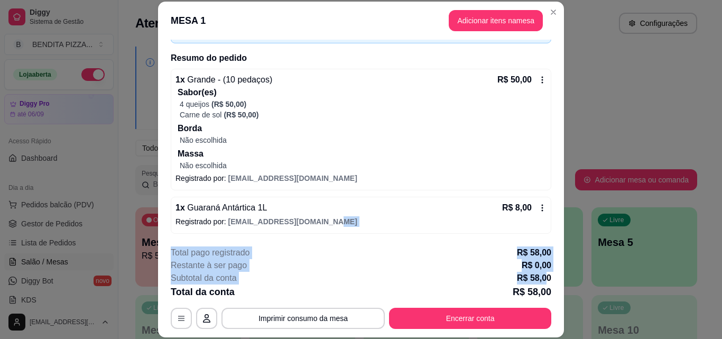
drag, startPoint x: 551, startPoint y: 224, endPoint x: 544, endPoint y: 288, distance: 64.9
click at [545, 286] on section "**********" at bounding box center [361, 170] width 406 height 336
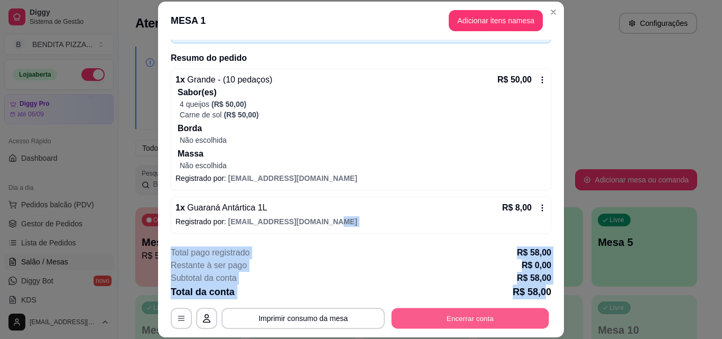
click at [500, 312] on button "Encerrar conta" at bounding box center [471, 318] width 158 height 21
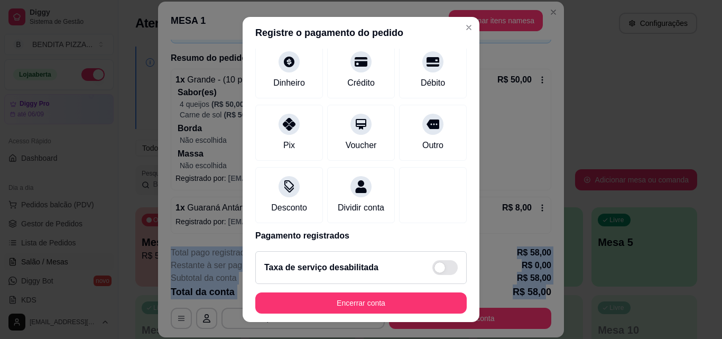
scroll to position [122, 0]
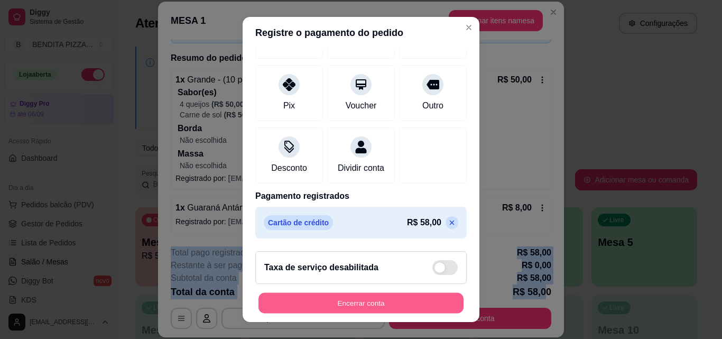
click at [407, 296] on button "Encerrar conta" at bounding box center [361, 303] width 205 height 21
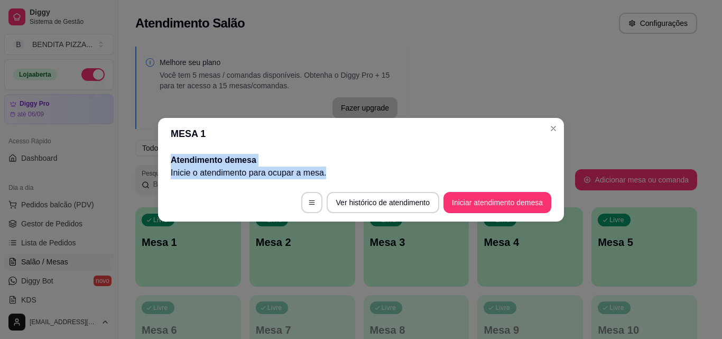
scroll to position [0, 0]
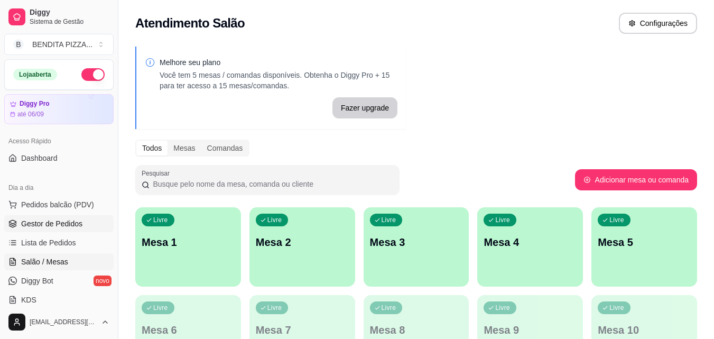
click at [52, 223] on span "Gestor de Pedidos" at bounding box center [51, 223] width 61 height 11
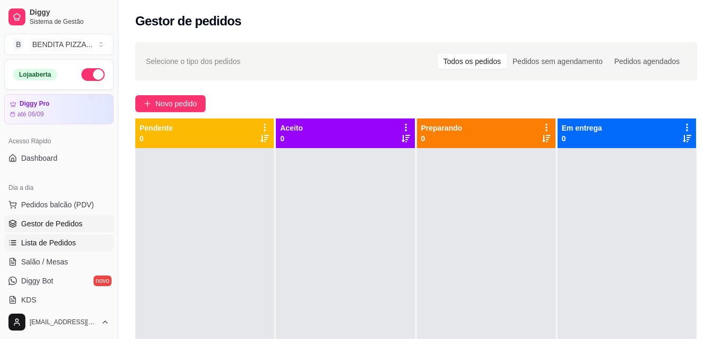
click at [87, 236] on link "Lista de Pedidos" at bounding box center [58, 242] width 109 height 17
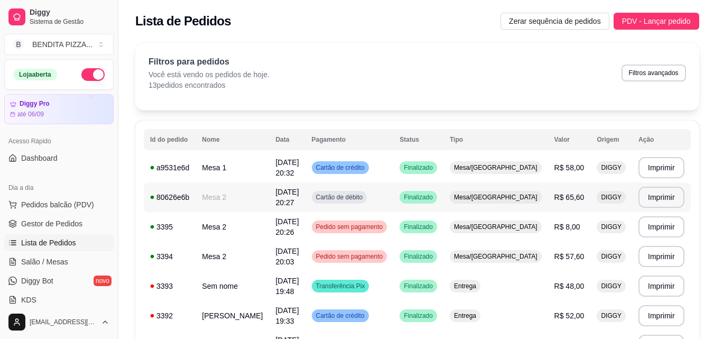
click at [298, 192] on span "[DATE] 20:27" at bounding box center [287, 197] width 23 height 19
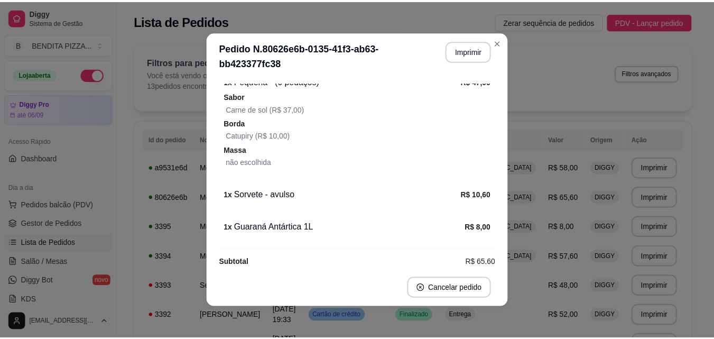
scroll to position [204, 0]
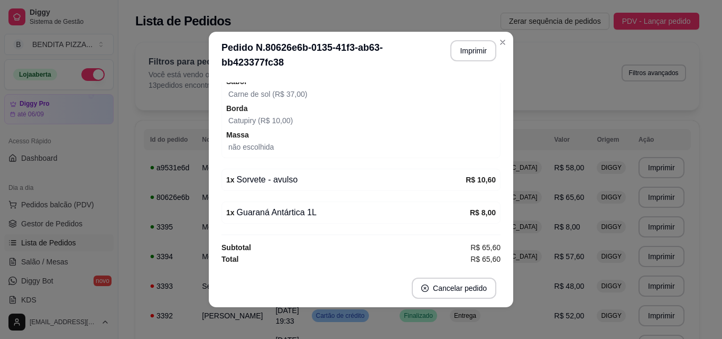
click at [336, 205] on div "1 x Guaraná Antártica 1L R$ 8,00" at bounding box center [361, 212] width 279 height 22
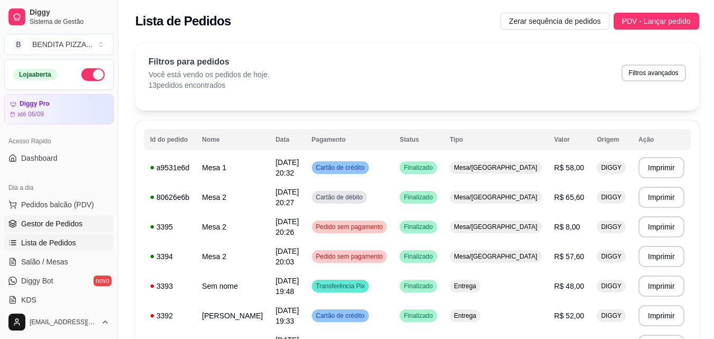
click at [73, 219] on span "Gestor de Pedidos" at bounding box center [51, 223] width 61 height 11
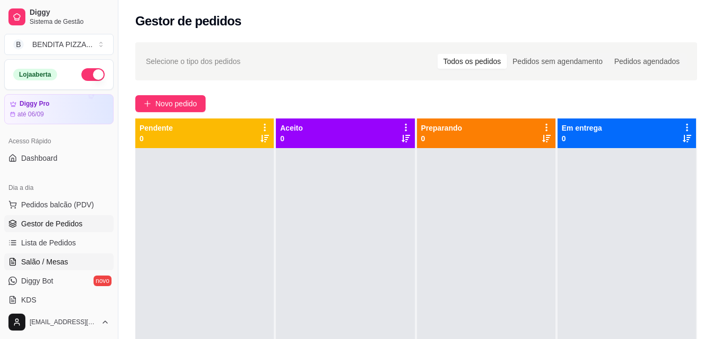
click at [71, 262] on link "Salão / Mesas" at bounding box center [58, 261] width 109 height 17
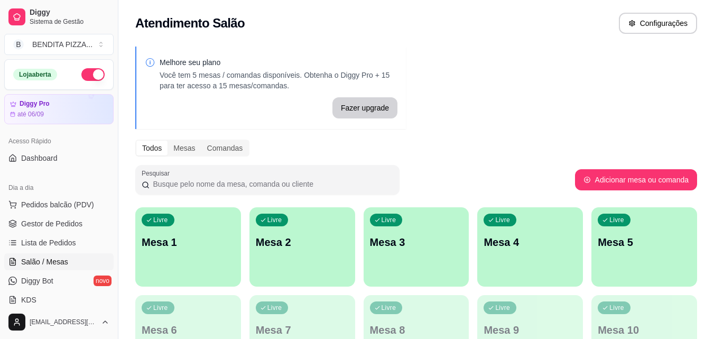
scroll to position [215, 0]
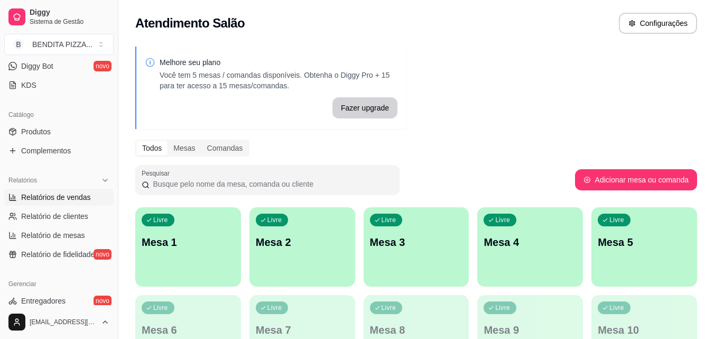
click at [66, 200] on span "Relatórios de vendas" at bounding box center [56, 197] width 70 height 11
select select "ALL"
select select "0"
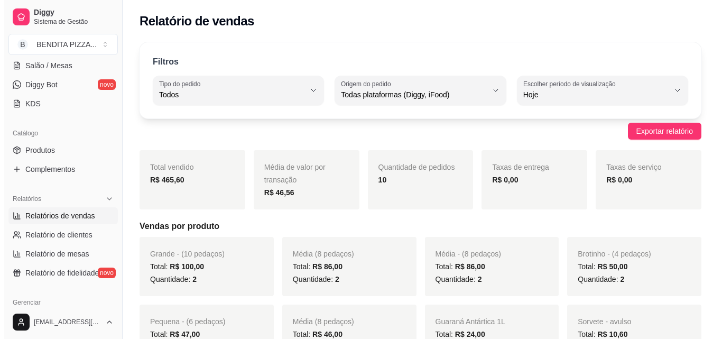
scroll to position [170, 0]
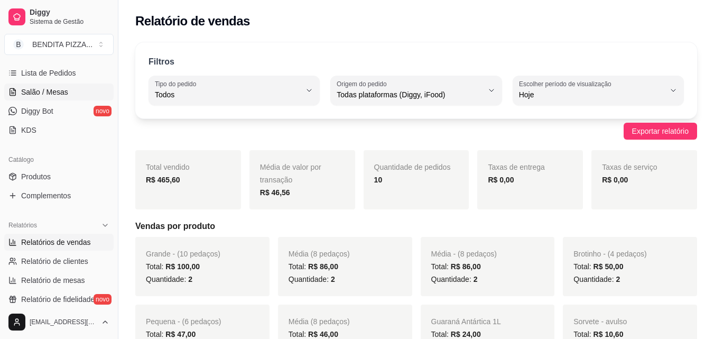
click at [78, 91] on link "Salão / Mesas" at bounding box center [58, 92] width 109 height 17
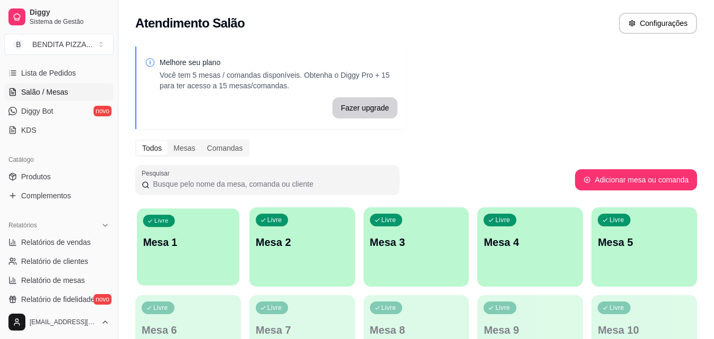
click at [170, 272] on div "Livre Mesa 1" at bounding box center [188, 240] width 103 height 65
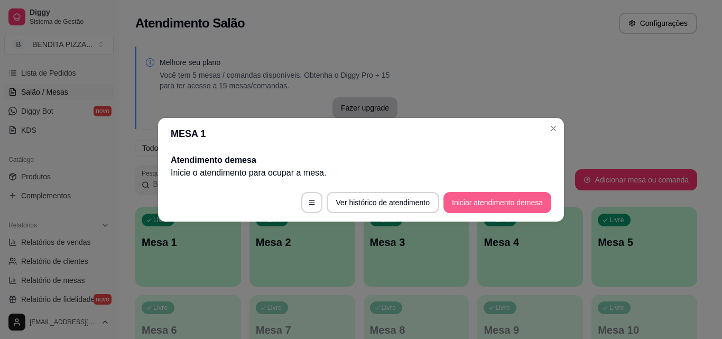
click at [473, 204] on button "Iniciar atendimento de mesa" at bounding box center [498, 202] width 108 height 21
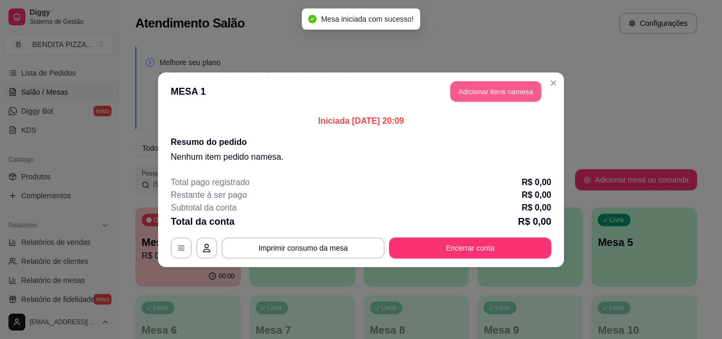
click at [508, 91] on button "Adicionar itens na mesa" at bounding box center [496, 91] width 91 height 21
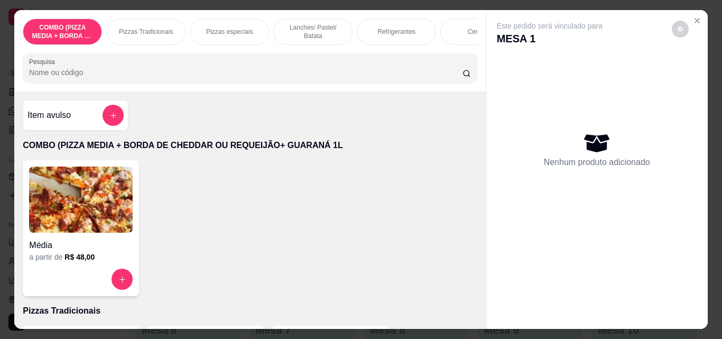
click at [166, 27] on p "Pizzas Tradicionais" at bounding box center [146, 31] width 54 height 8
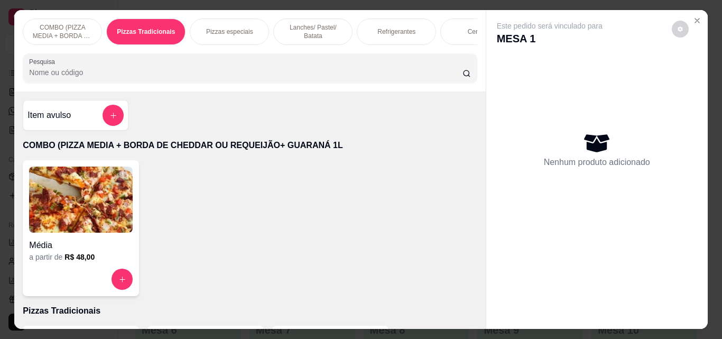
scroll to position [27, 0]
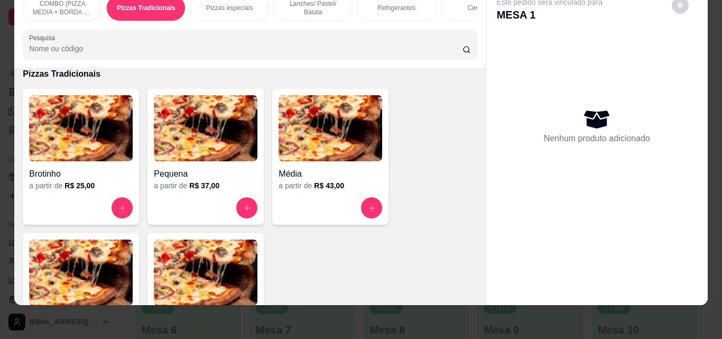
click at [668, 28] on div "Nenhum produto adicionado" at bounding box center [597, 125] width 200 height 207
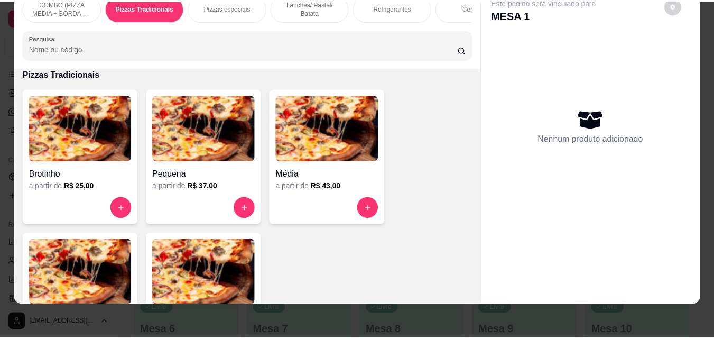
scroll to position [0, 0]
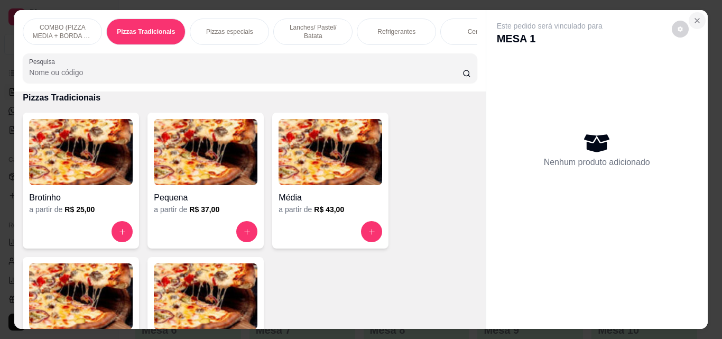
click at [693, 16] on icon "Close" at bounding box center [697, 20] width 8 height 8
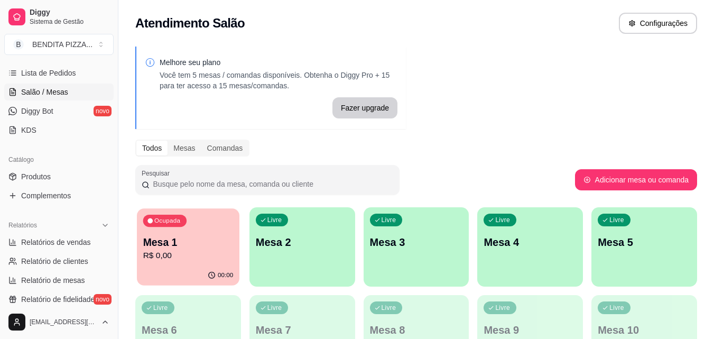
click at [192, 257] on p "R$ 0,00" at bounding box center [188, 256] width 90 height 12
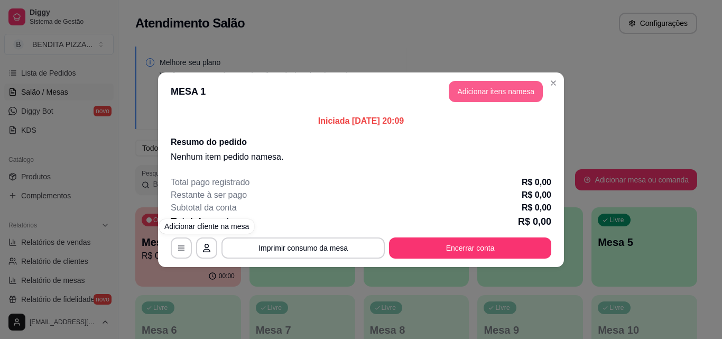
click at [493, 90] on button "Adicionar itens na mesa" at bounding box center [496, 91] width 94 height 21
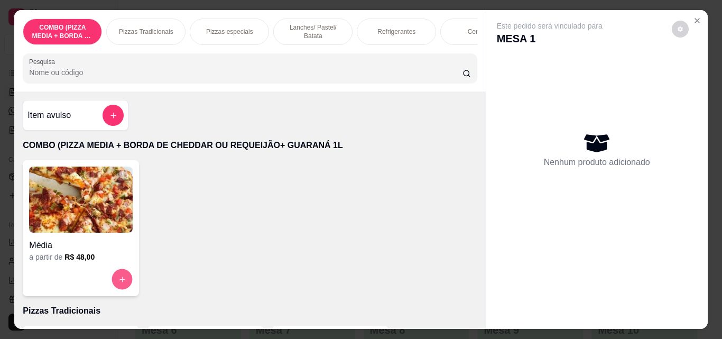
click at [119, 282] on icon "increase-product-quantity" at bounding box center [122, 280] width 8 height 8
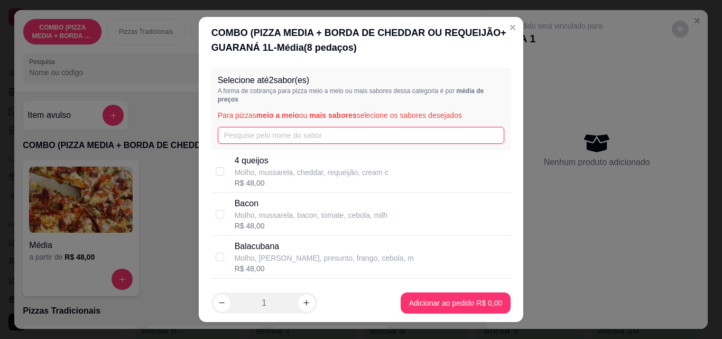
click at [310, 142] on input "text" at bounding box center [361, 135] width 287 height 17
type input "cal"
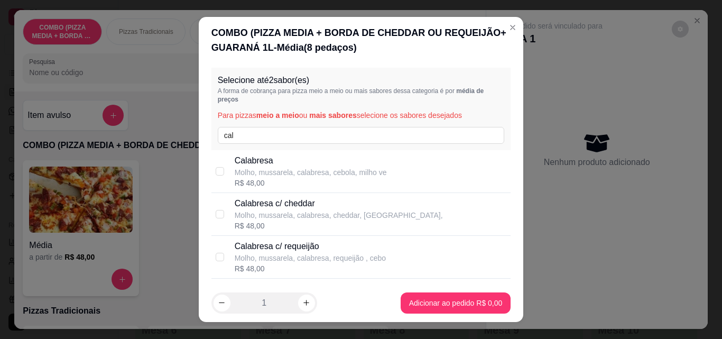
click at [311, 177] on p "Molho, mussarela, calabresa, cebola, milho ve" at bounding box center [311, 172] width 152 height 11
checkbox input "true"
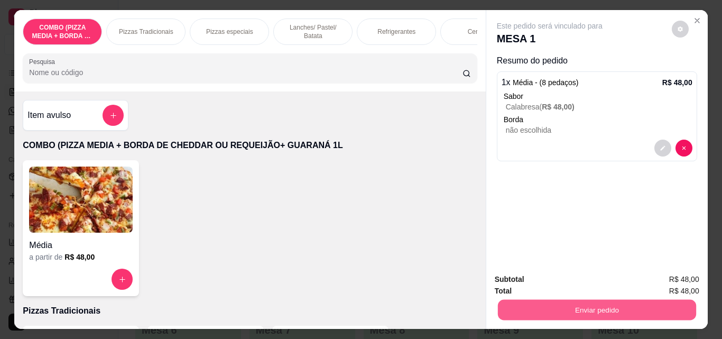
click at [595, 299] on button "Enviar pedido" at bounding box center [597, 309] width 198 height 21
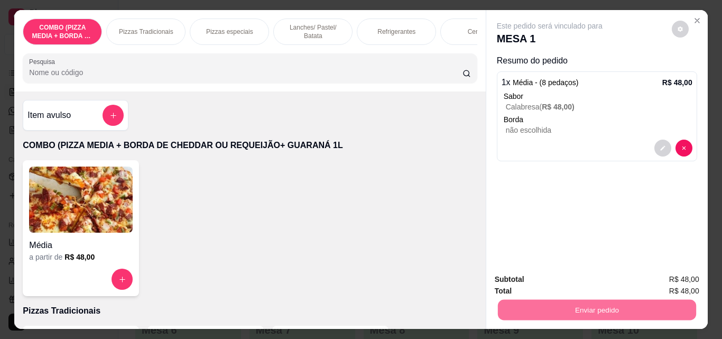
click at [593, 282] on button "Não registrar e enviar pedido" at bounding box center [562, 280] width 110 height 20
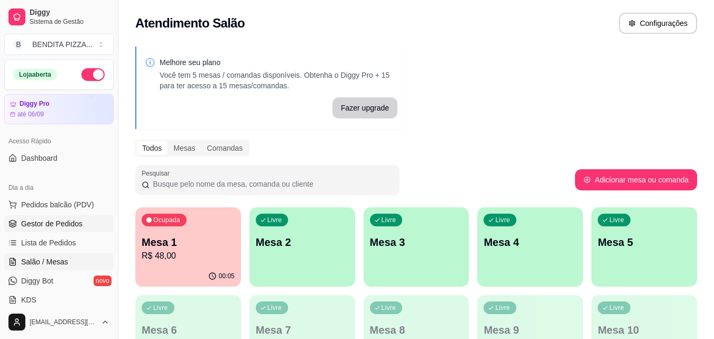
click at [67, 224] on span "Gestor de Pedidos" at bounding box center [51, 223] width 61 height 11
